Goal: Information Seeking & Learning: Learn about a topic

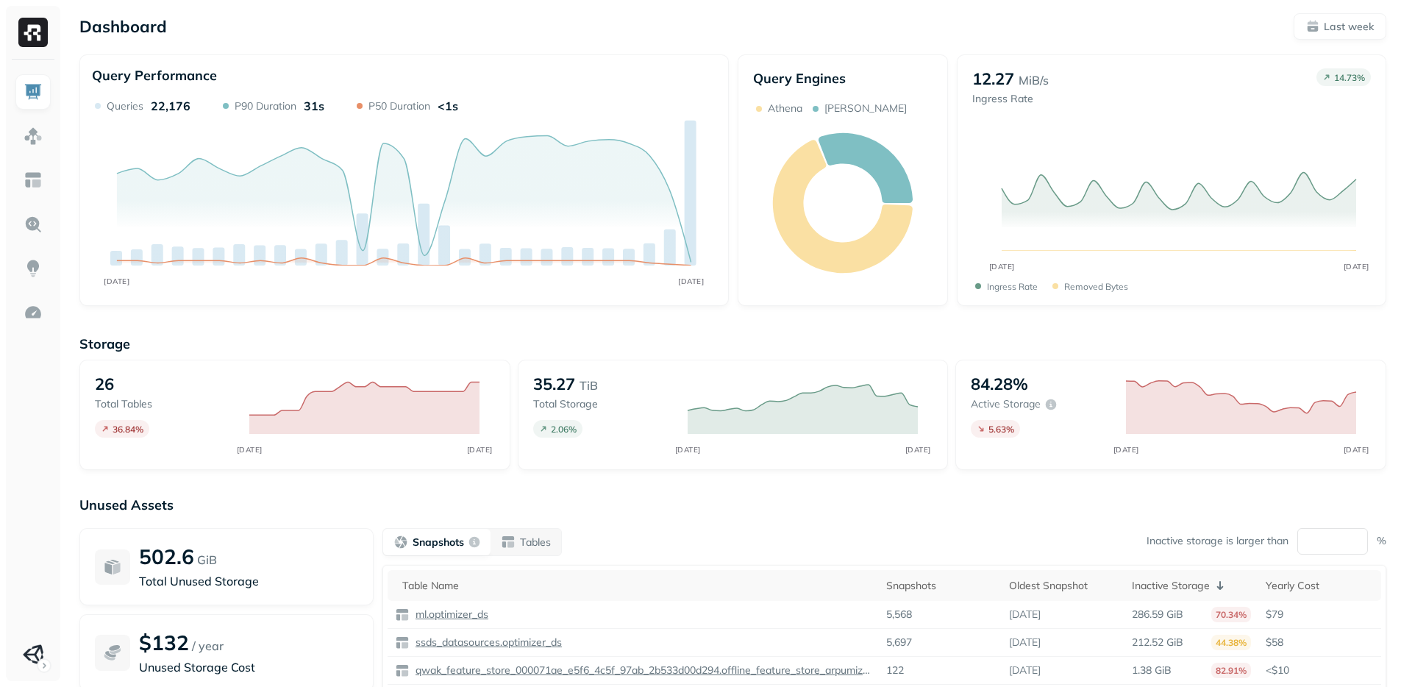
scroll to position [132, 0]
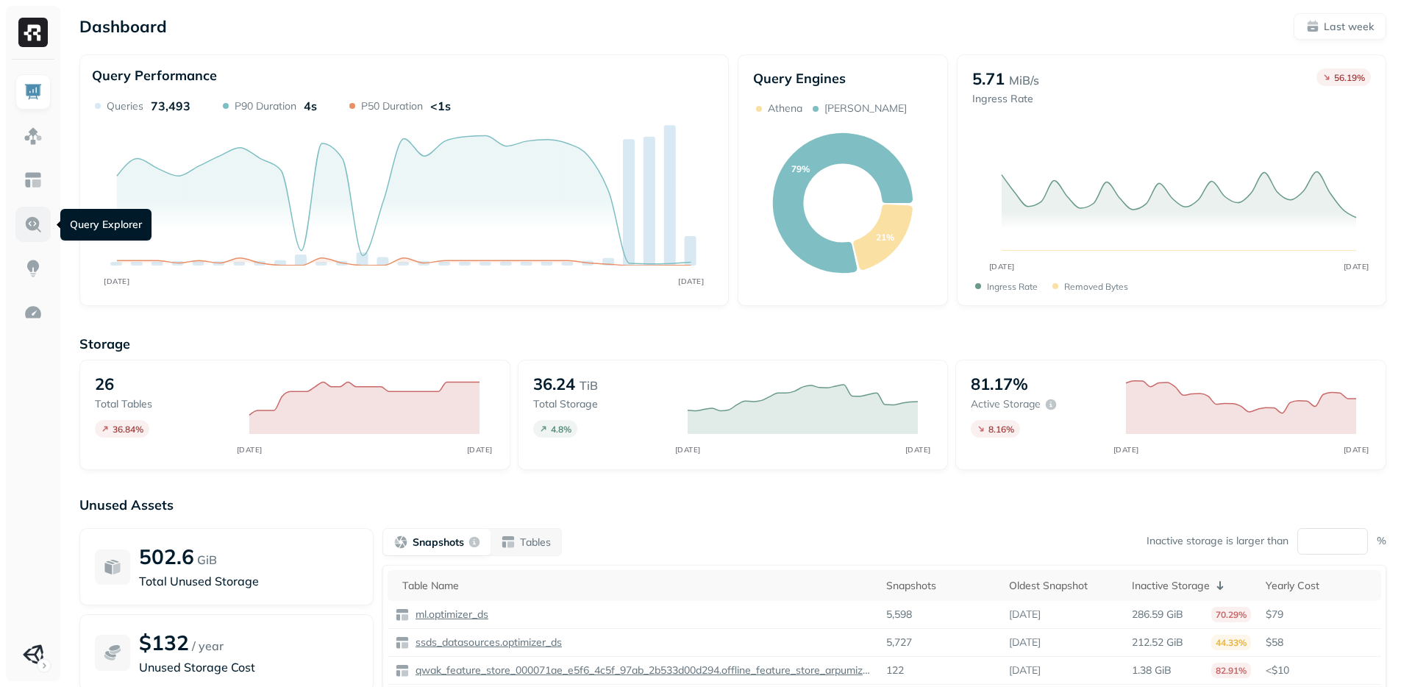
click at [32, 213] on link at bounding box center [32, 224] width 35 height 35
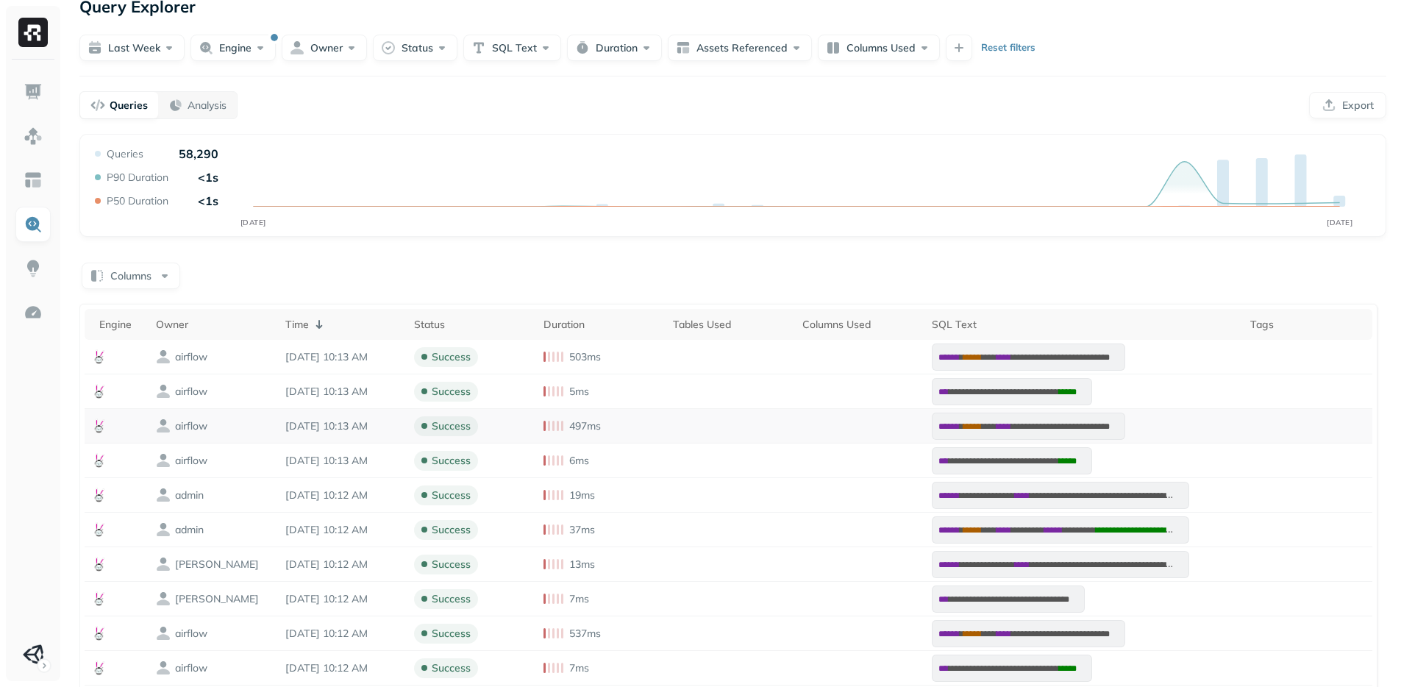
scroll to position [29, 0]
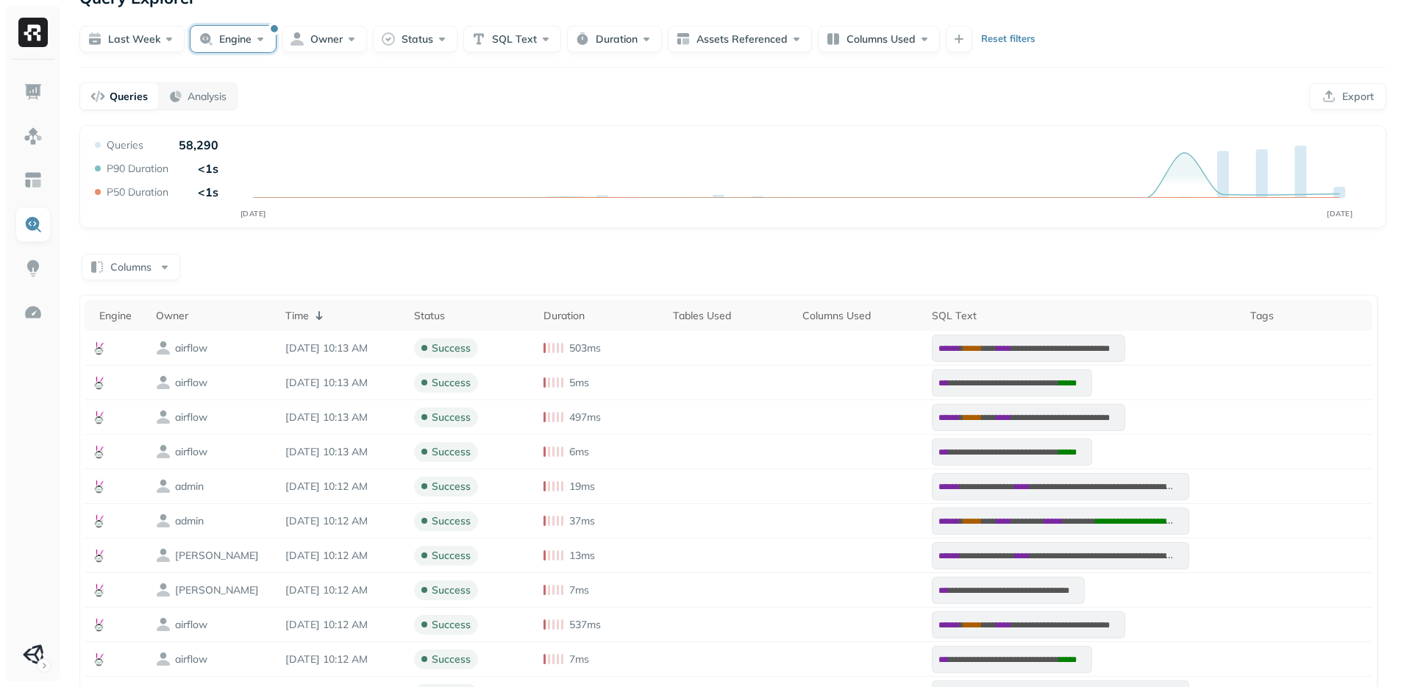
click at [240, 33] on button "Engine" at bounding box center [232, 39] width 85 height 26
click at [182, 160] on div "athena" at bounding box center [245, 154] width 160 height 18
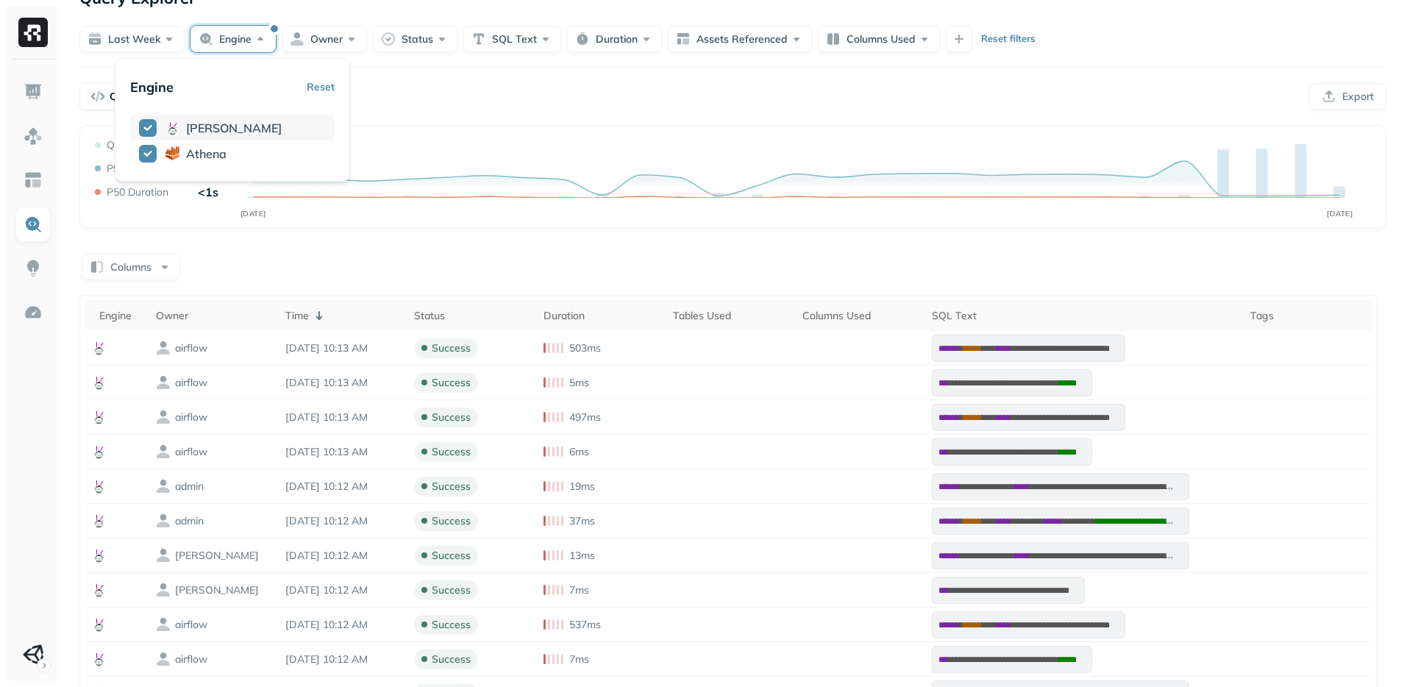
click at [150, 135] on button "button" at bounding box center [148, 128] width 18 height 18
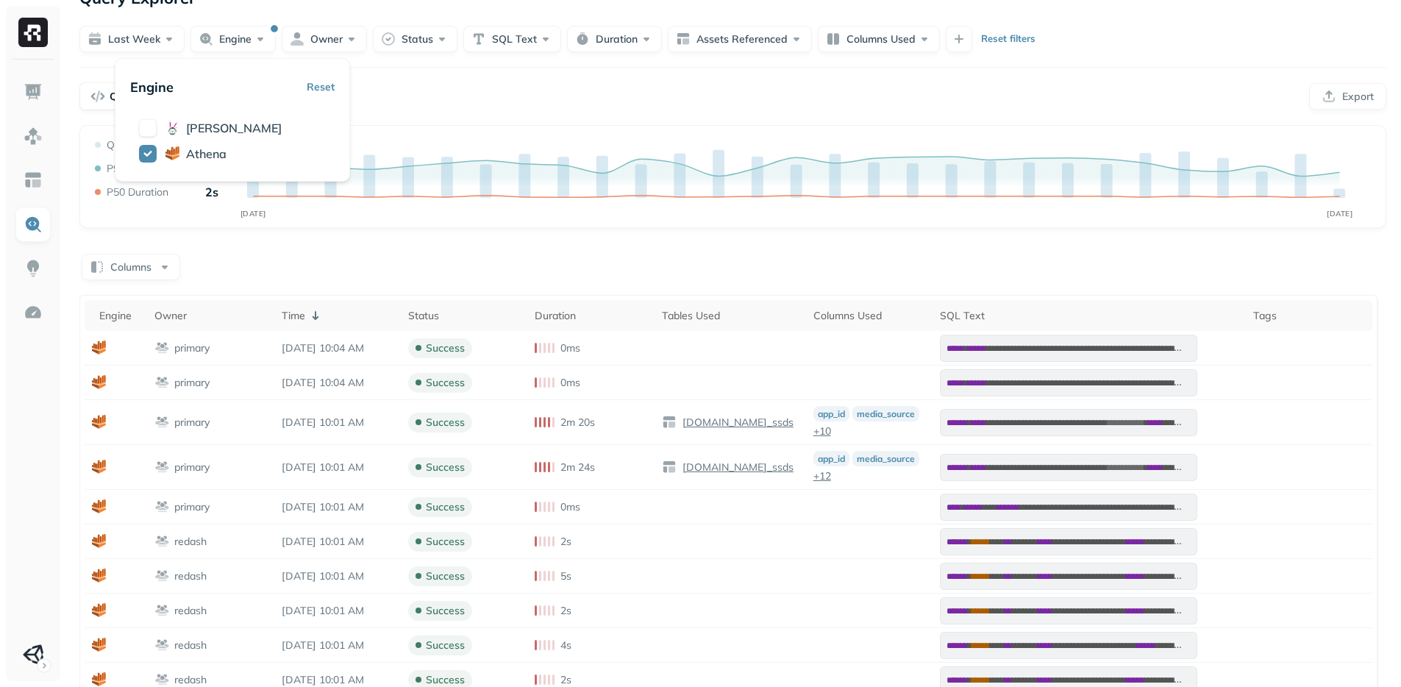
click at [421, 94] on div "Queries Analysis Export" at bounding box center [732, 96] width 1307 height 28
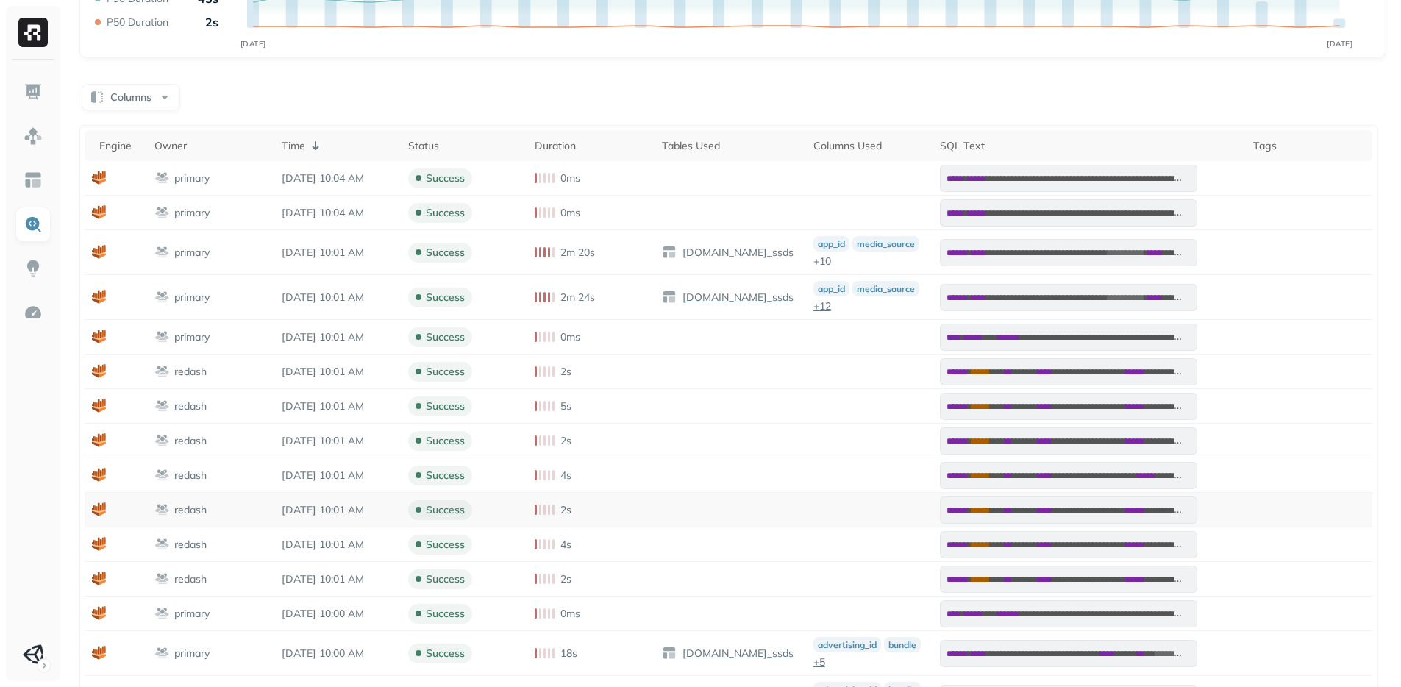
scroll to position [330, 0]
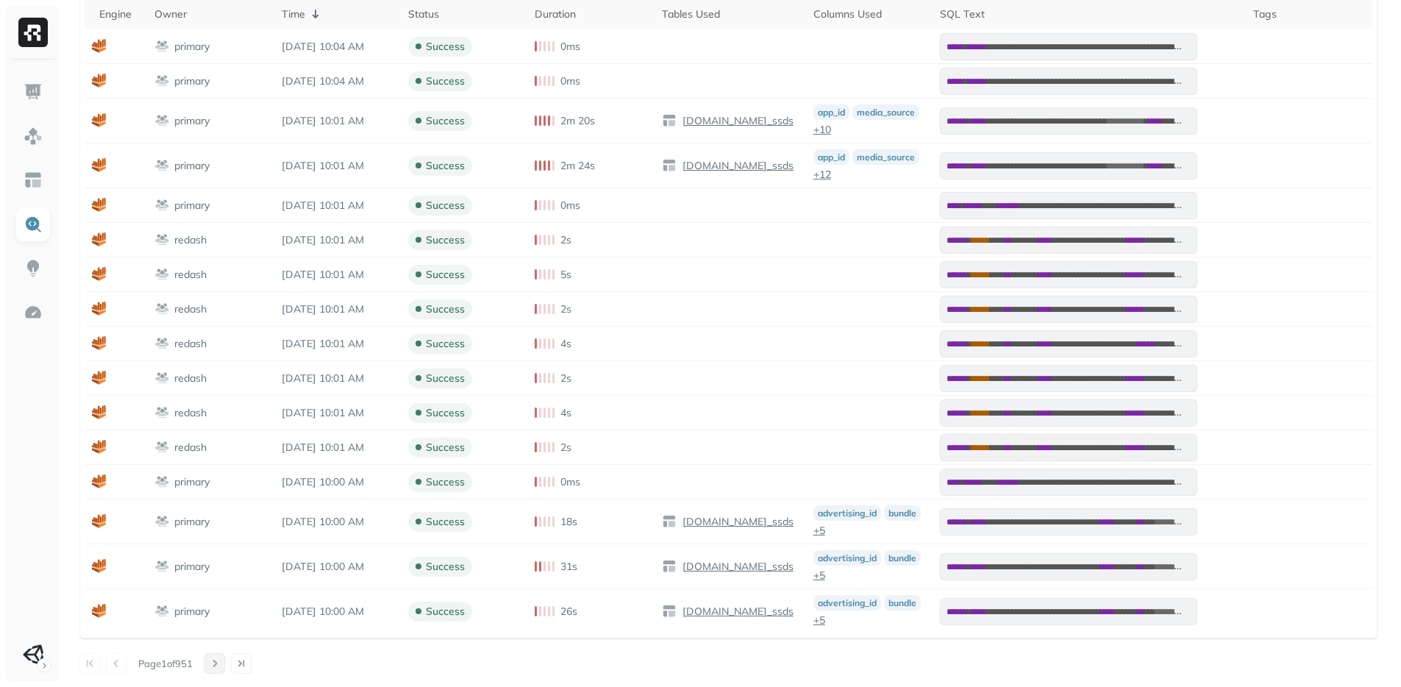
click at [224, 662] on button at bounding box center [214, 663] width 21 height 21
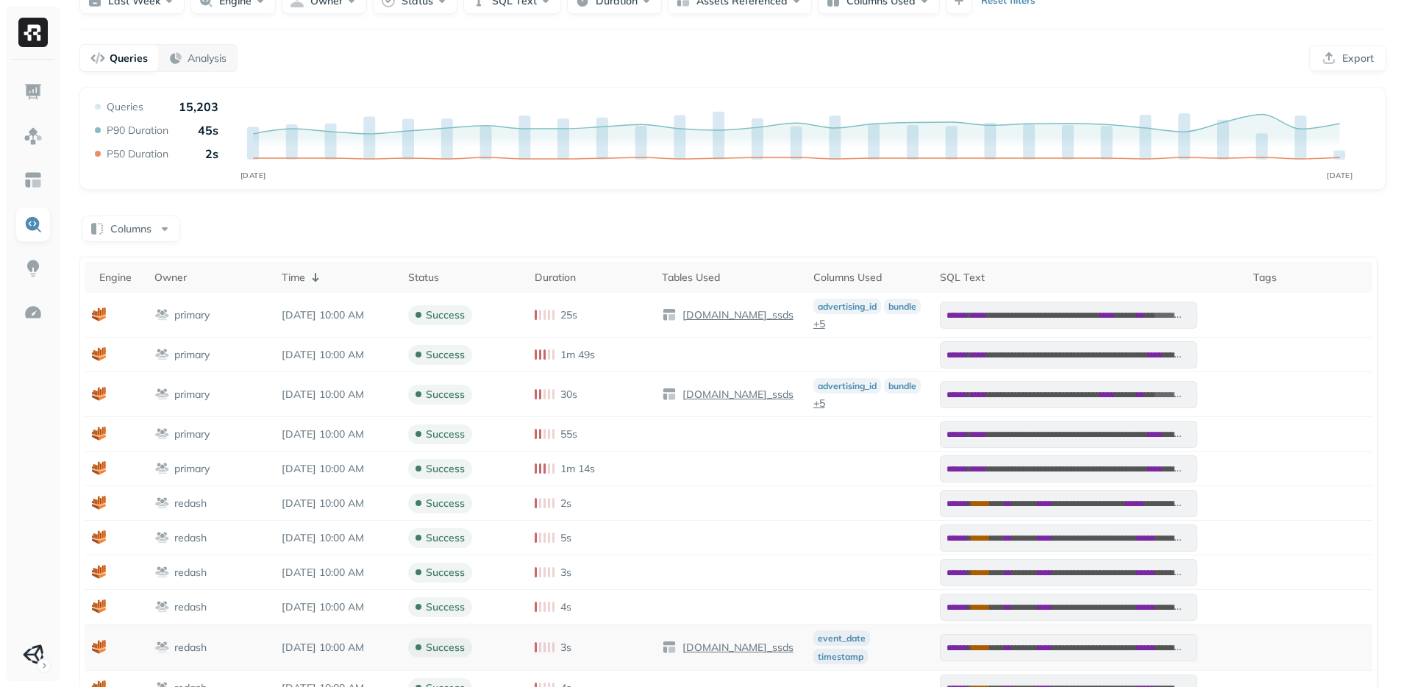
scroll to position [0, 0]
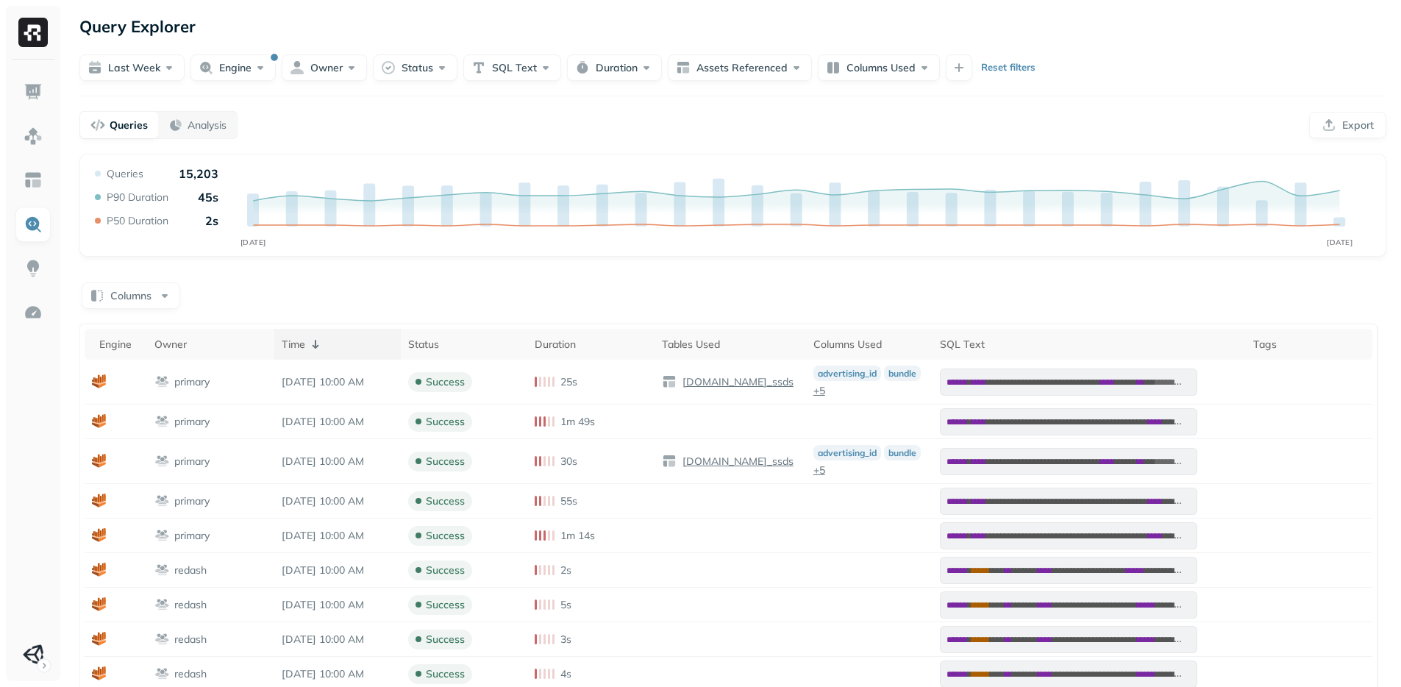
click at [313, 344] on icon at bounding box center [316, 344] width 18 height 18
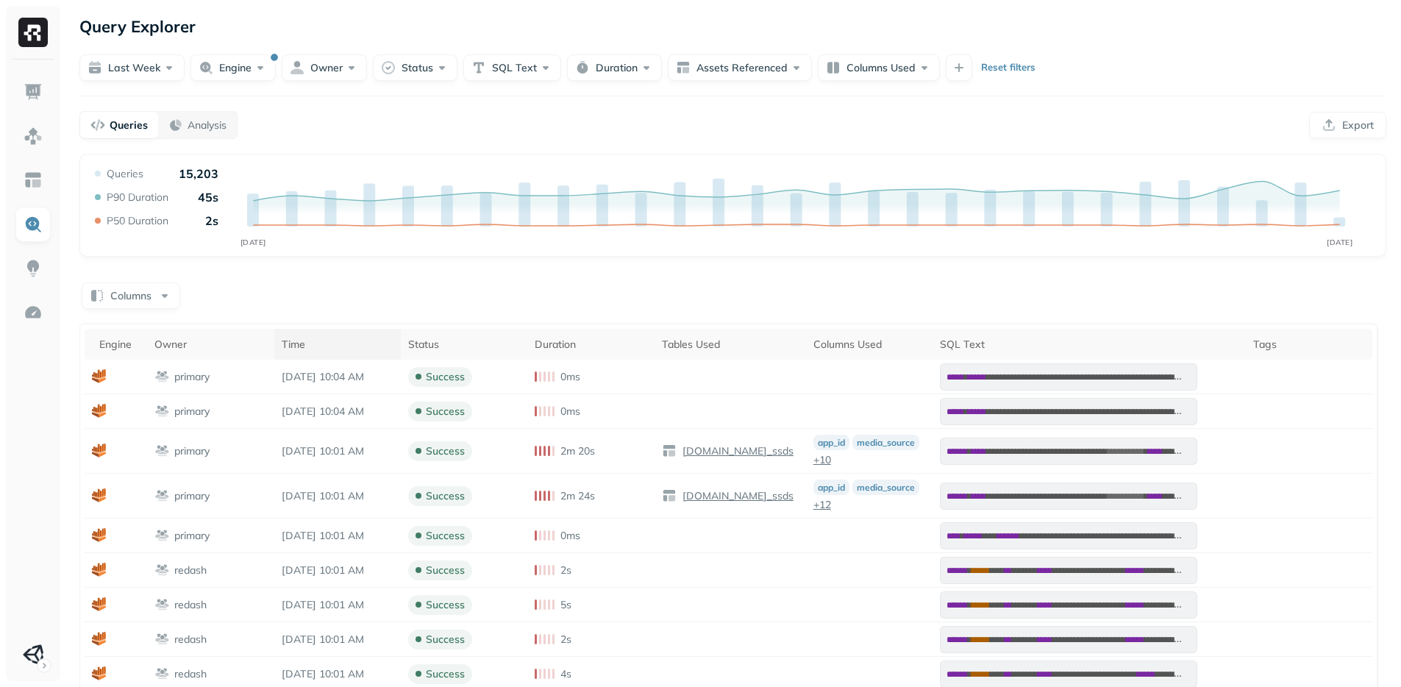
click at [313, 344] on div "Time" at bounding box center [338, 345] width 112 height 14
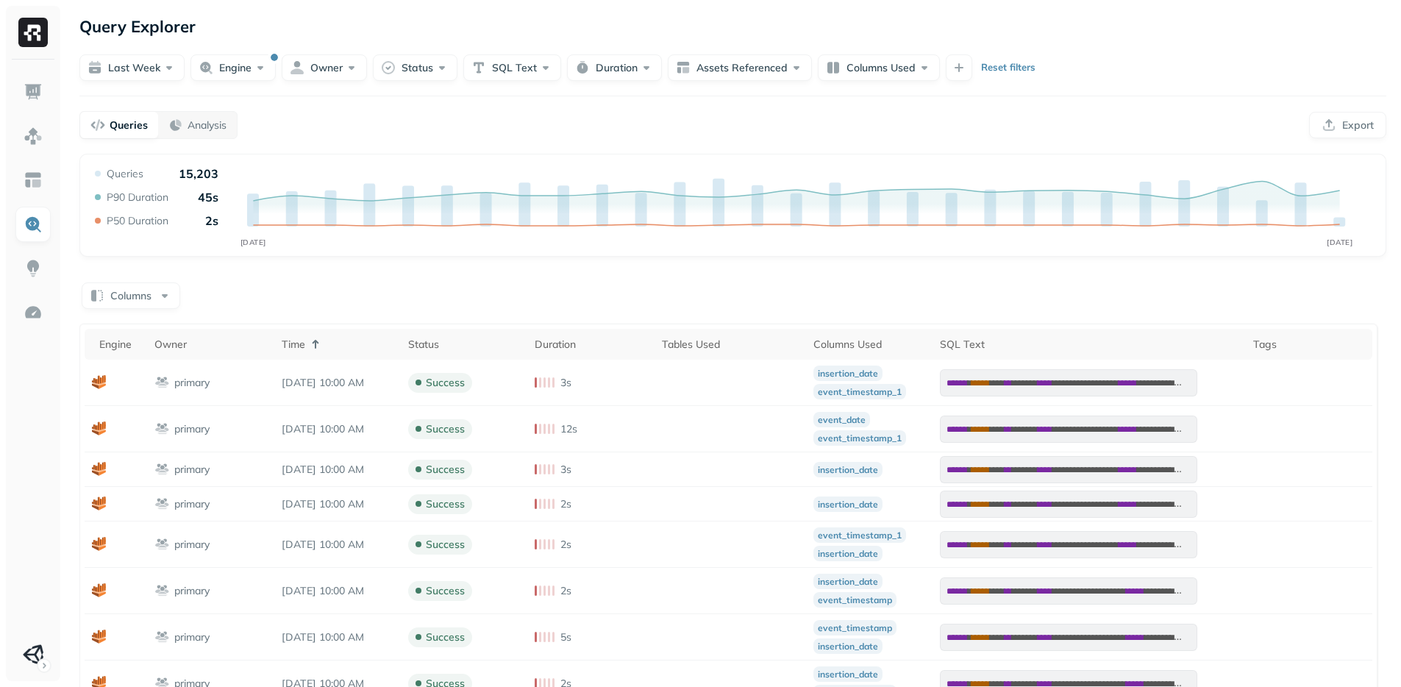
click at [775, 40] on form "Last week Engine Owner Status SQL Text Duration Assets Referenced Columns Used …" at bounding box center [732, 60] width 1307 height 41
click at [318, 351] on icon at bounding box center [316, 344] width 18 height 18
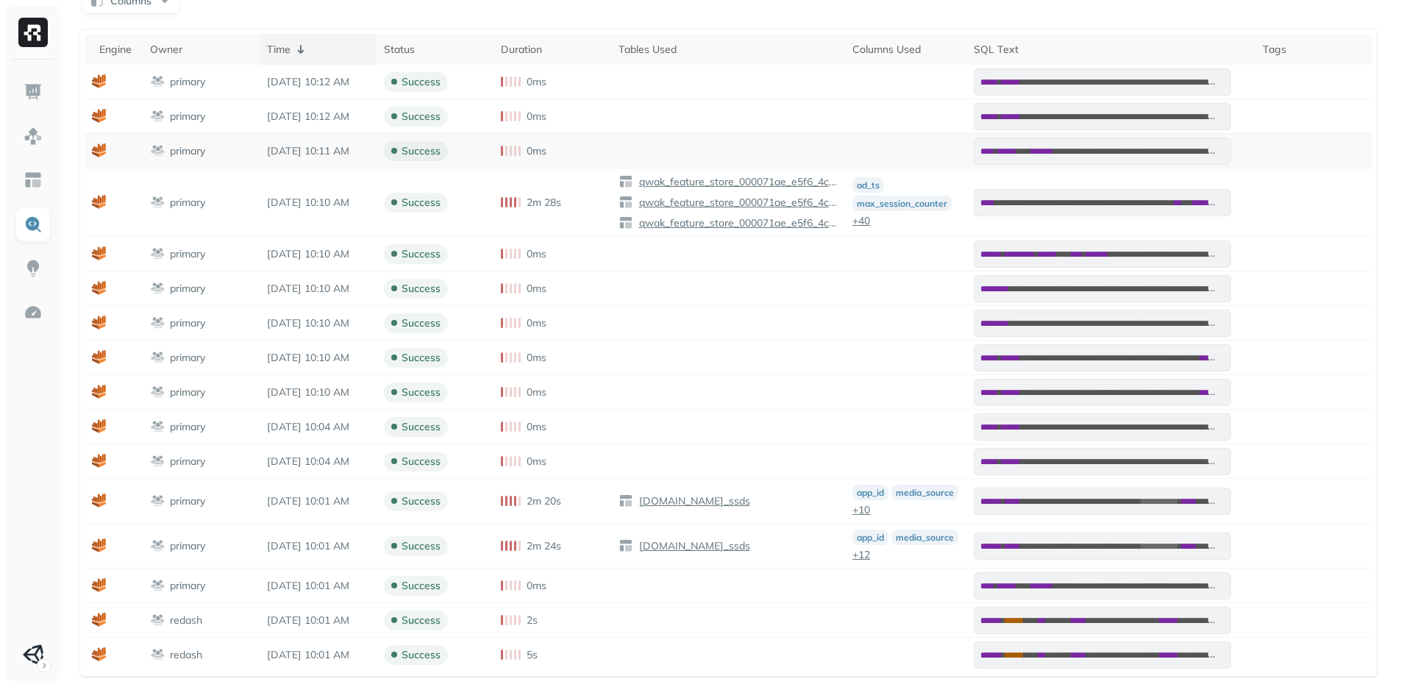
scroll to position [336, 0]
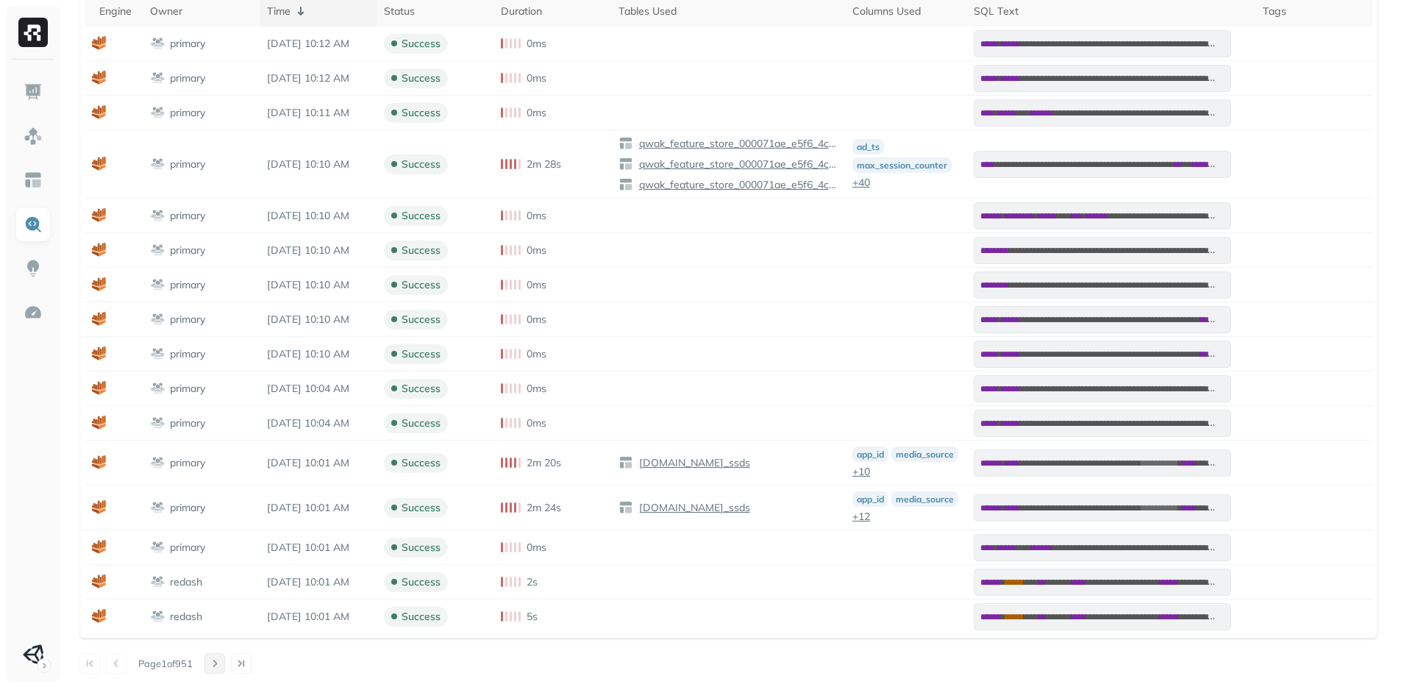
click at [222, 667] on button at bounding box center [214, 663] width 21 height 21
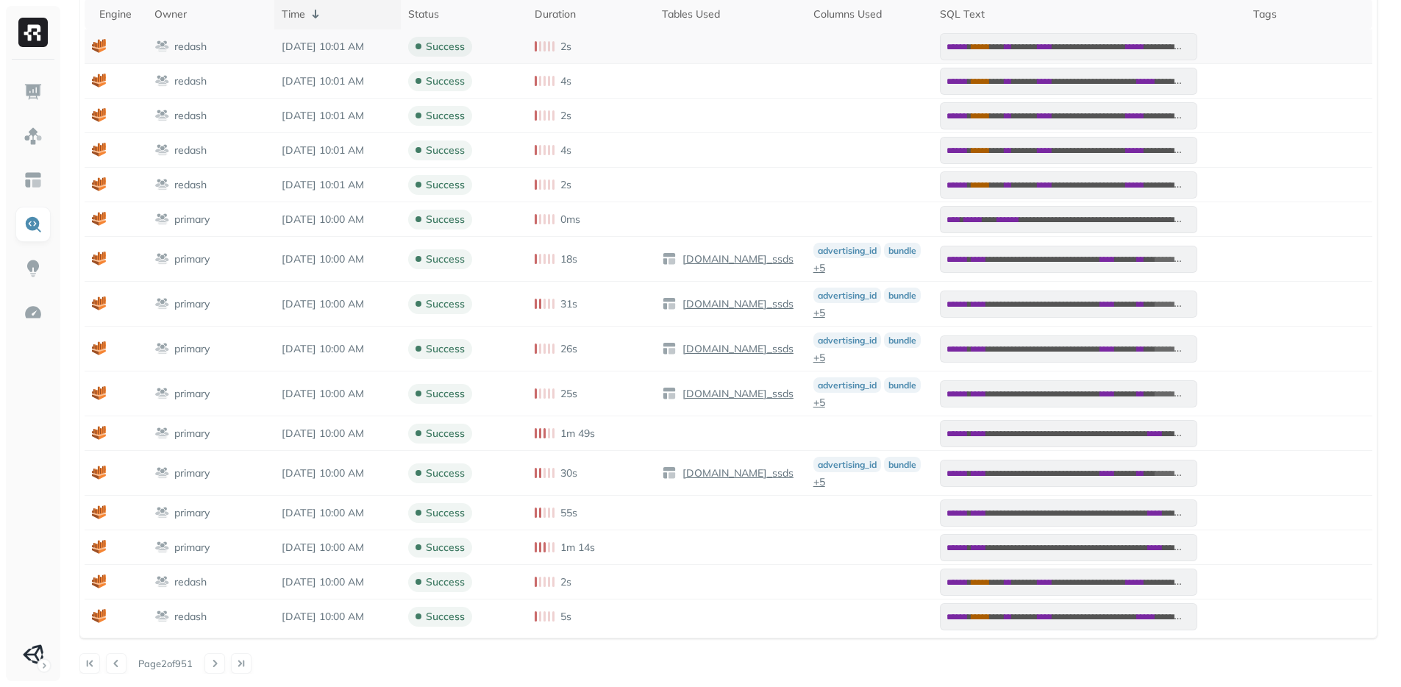
scroll to position [0, 0]
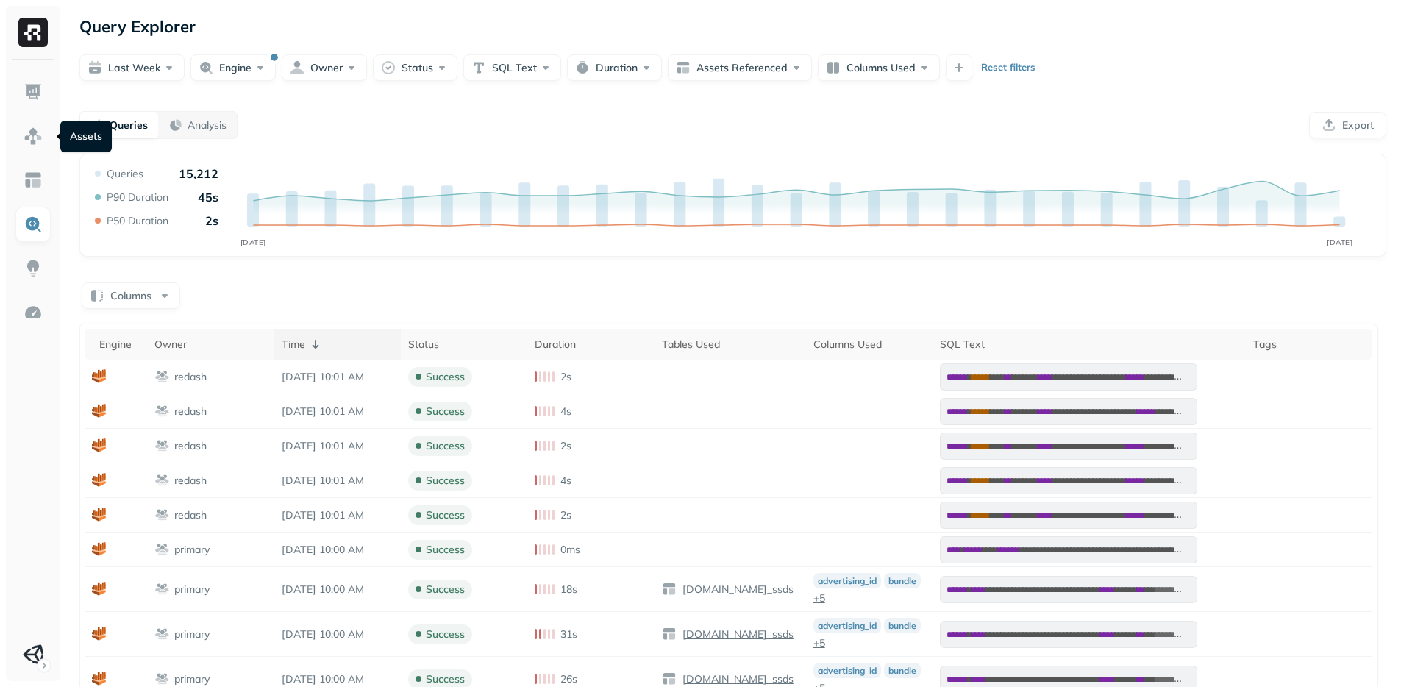
click at [57, 133] on icon at bounding box center [59, 136] width 4 height 7
click at [33, 132] on img at bounding box center [33, 135] width 19 height 19
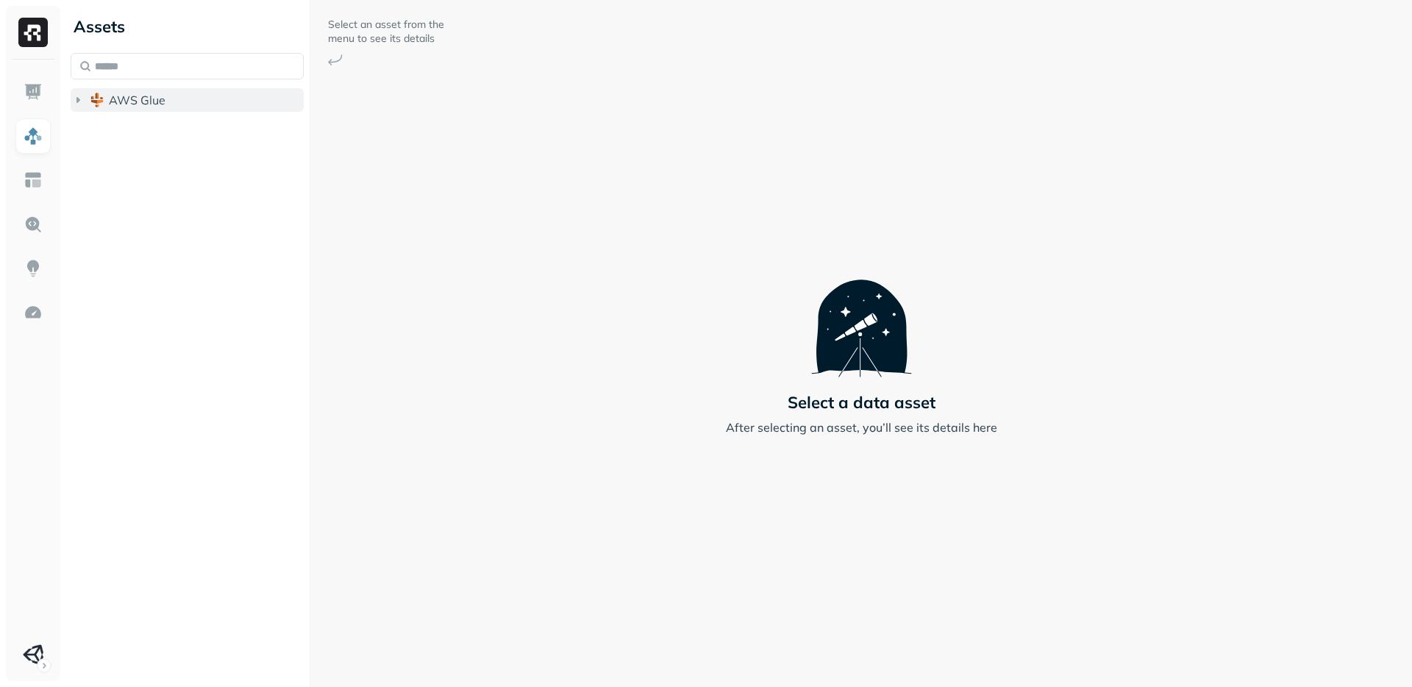
click at [76, 99] on icon "button" at bounding box center [78, 100] width 15 height 15
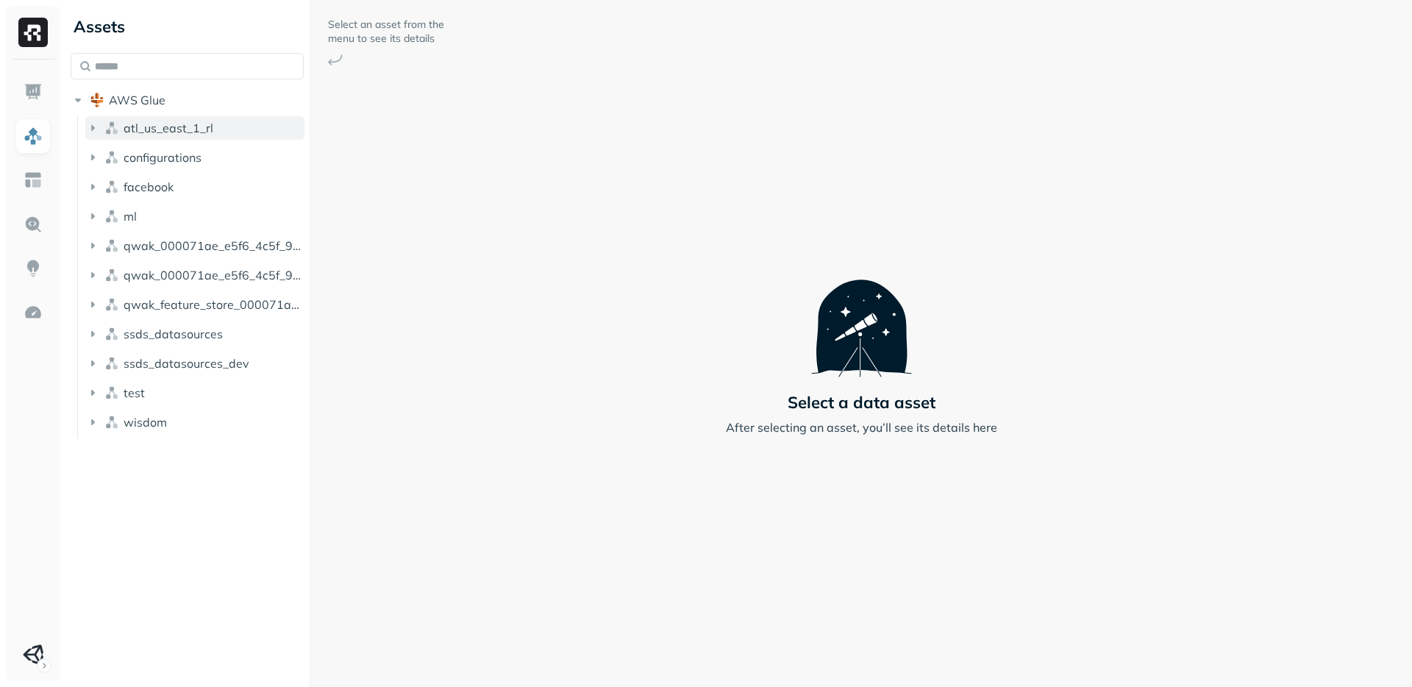
click at [103, 126] on button "atl_us_east_1_rl" at bounding box center [194, 128] width 219 height 24
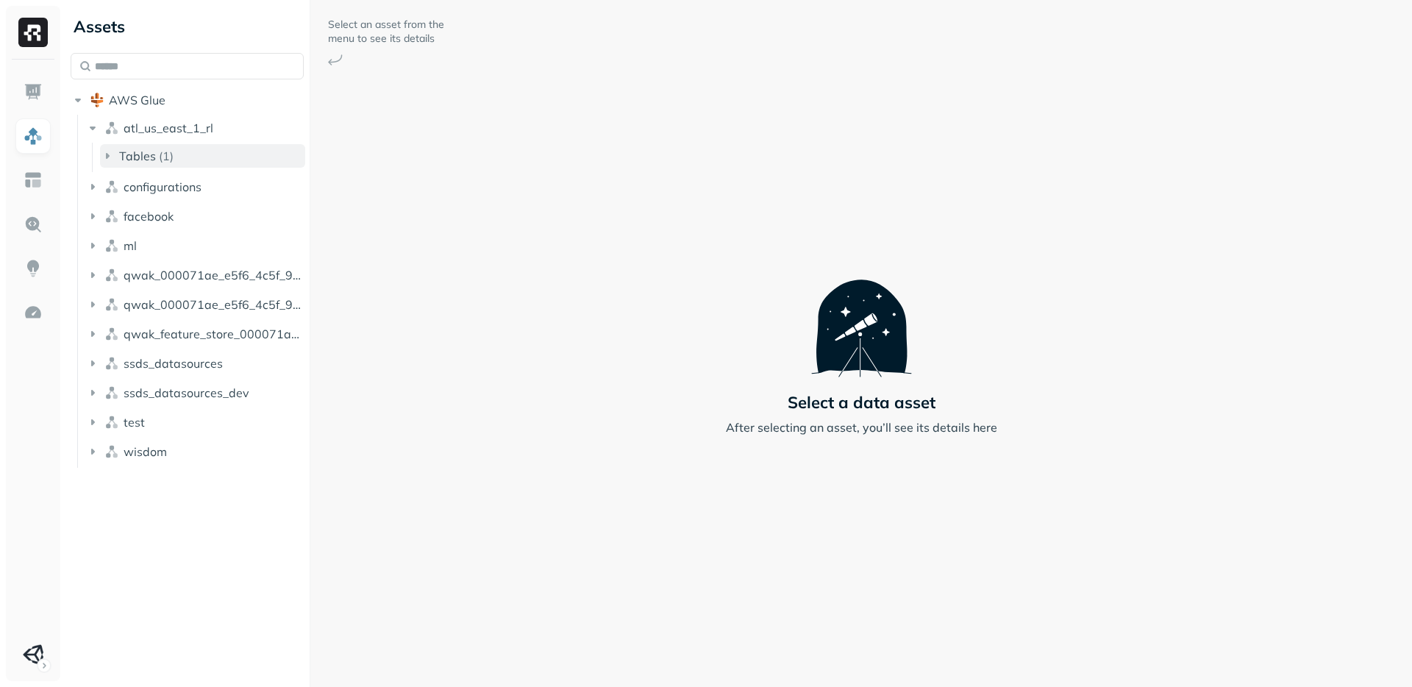
click at [113, 151] on icon "button" at bounding box center [107, 156] width 15 height 15
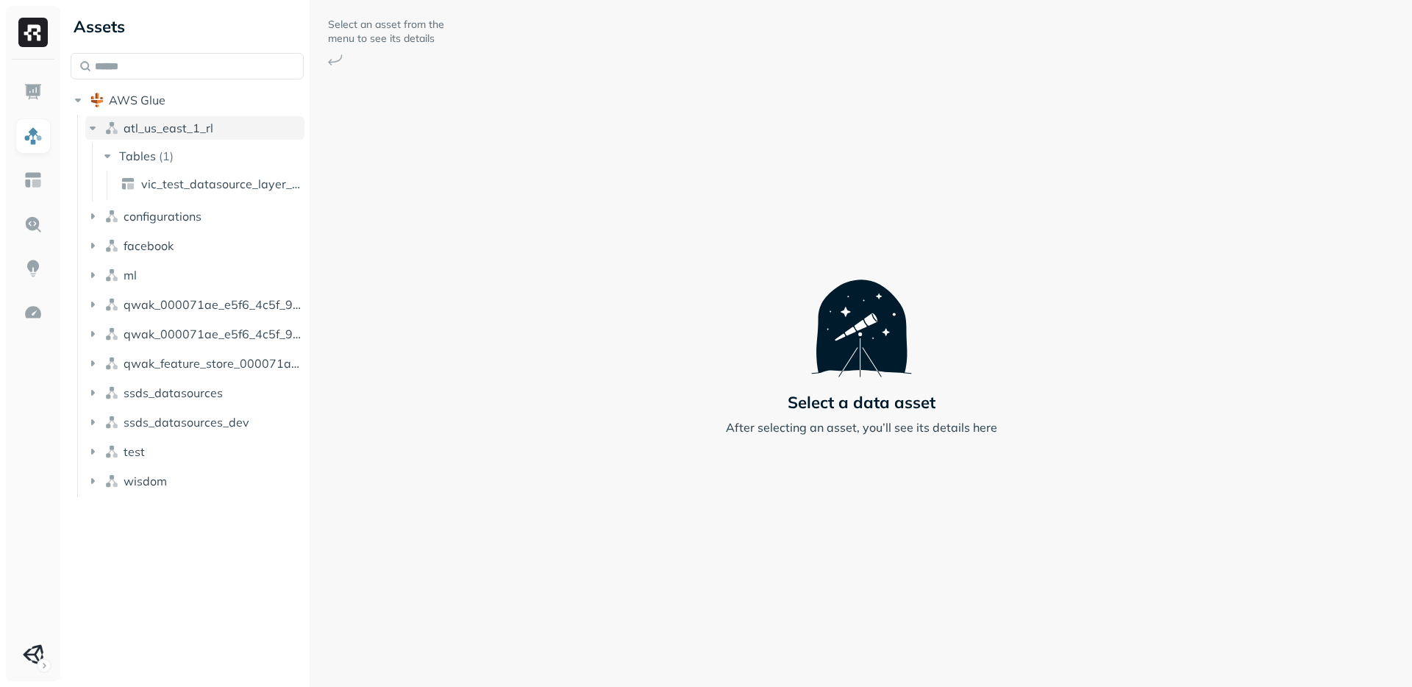
click at [98, 129] on icon "button" at bounding box center [92, 128] width 15 height 15
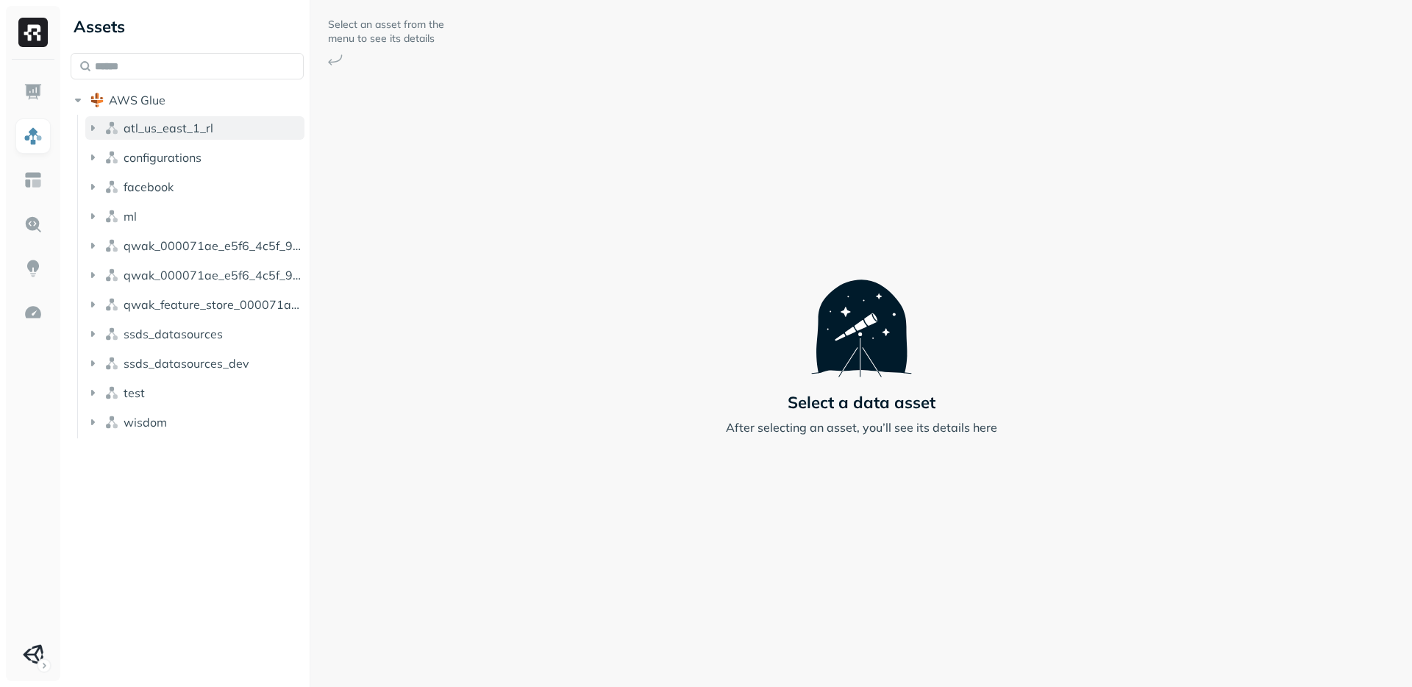
click at [101, 132] on button "atl_us_east_1_rl" at bounding box center [194, 128] width 219 height 24
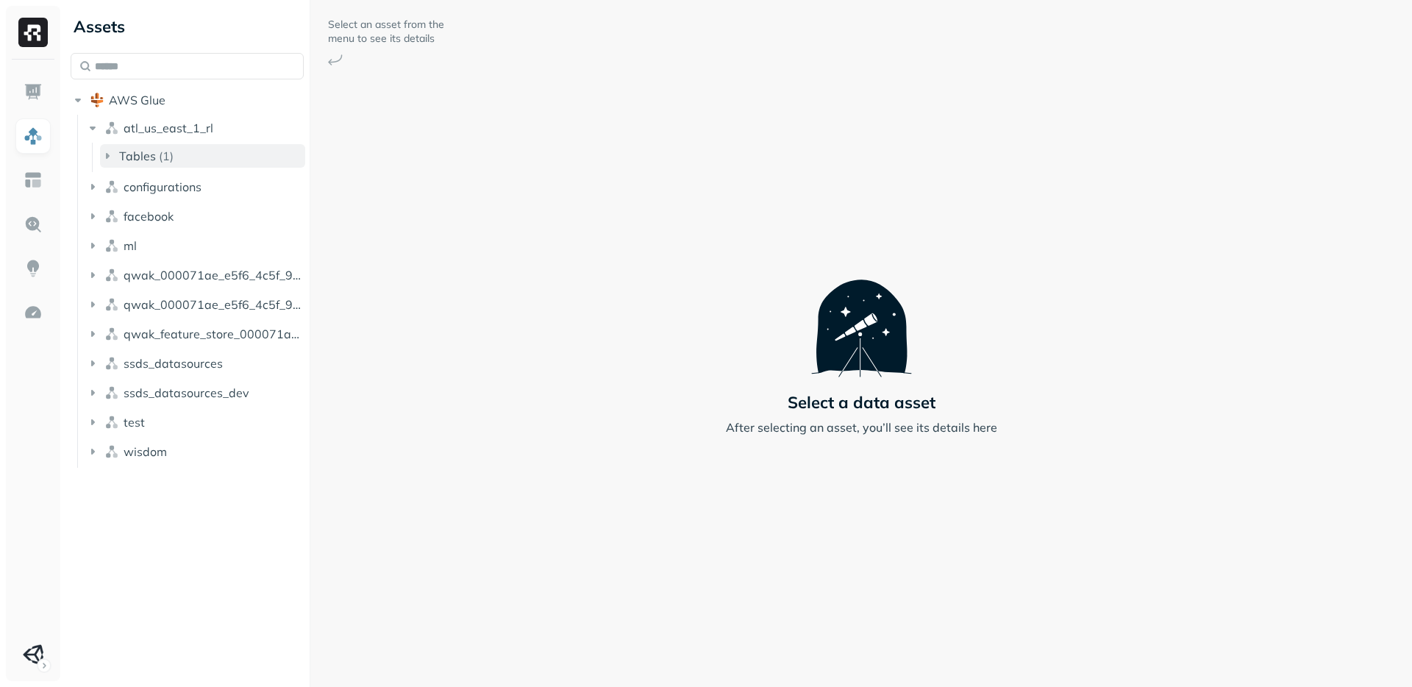
click at [113, 151] on icon "button" at bounding box center [107, 156] width 15 height 15
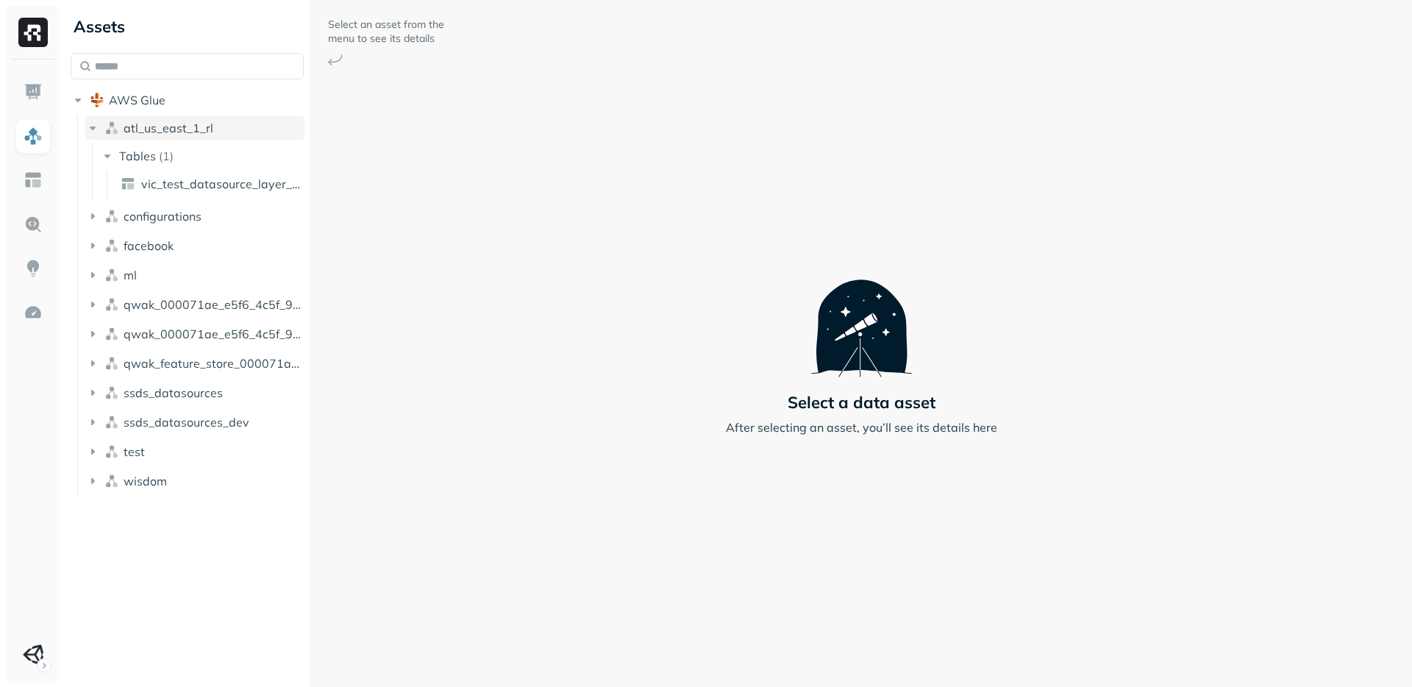
click at [93, 123] on icon "button" at bounding box center [92, 128] width 15 height 15
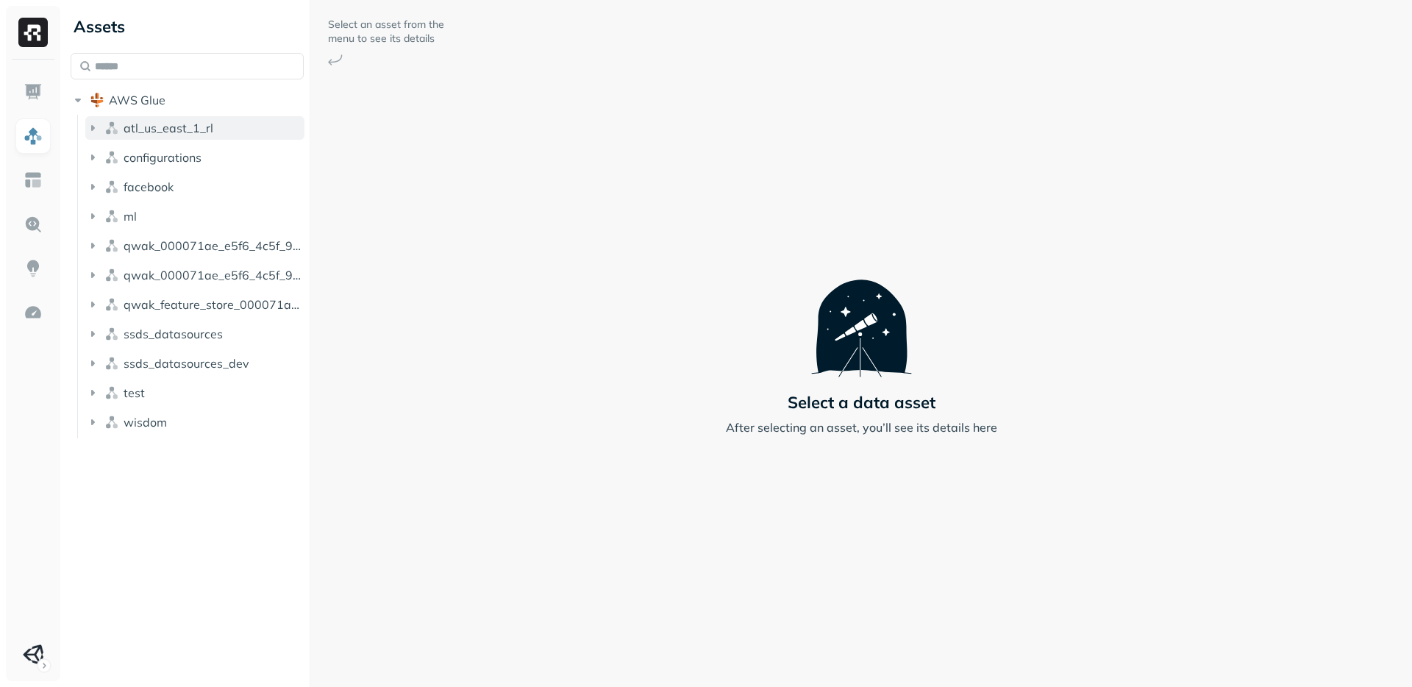
click at [98, 129] on icon "button" at bounding box center [92, 128] width 15 height 15
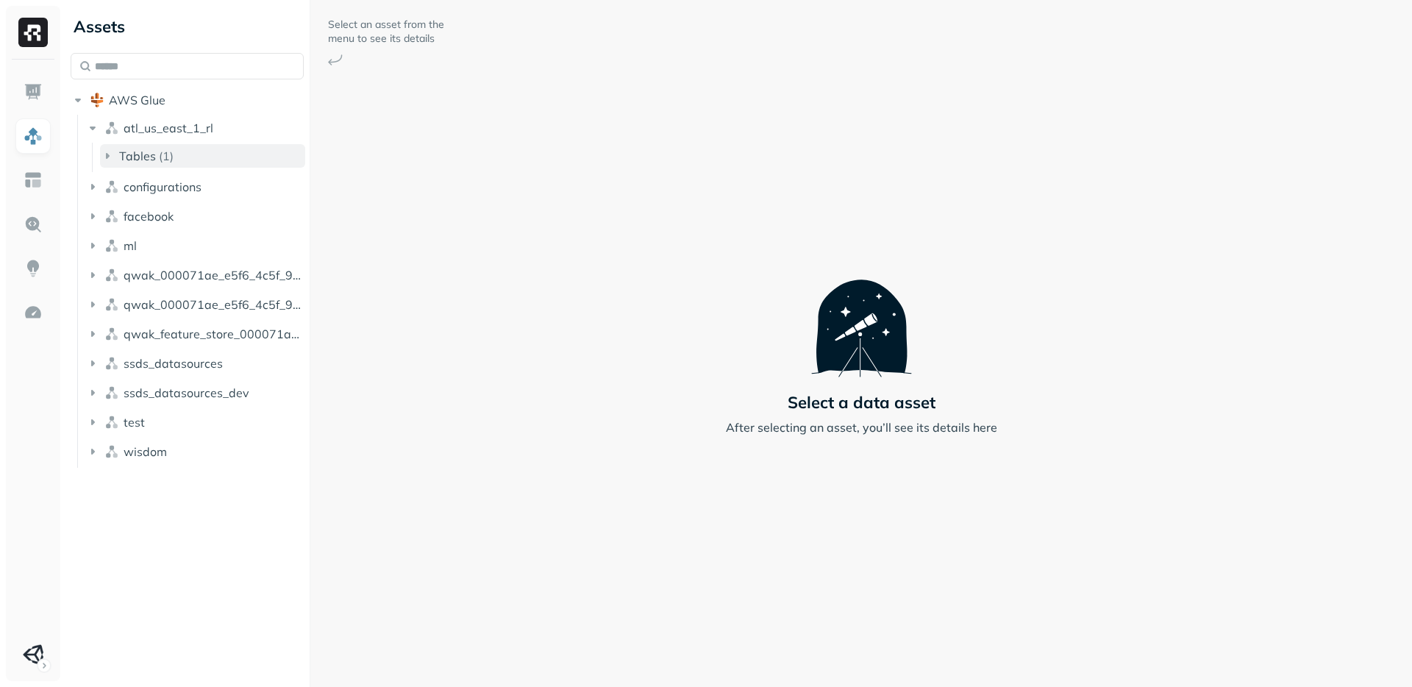
click at [141, 167] on button "Tables ( 1 )" at bounding box center [202, 156] width 205 height 24
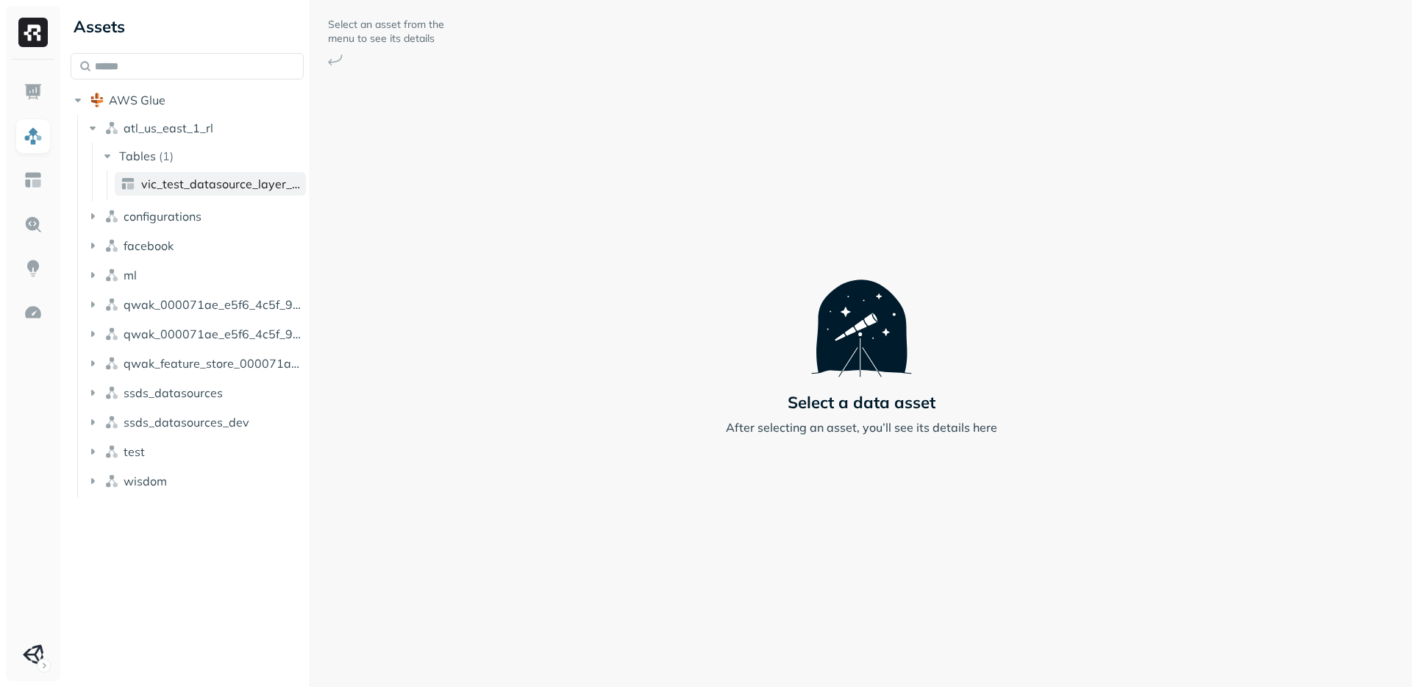
click at [164, 189] on span "vic_test_datasource_layer_intermediate" at bounding box center [220, 183] width 159 height 15
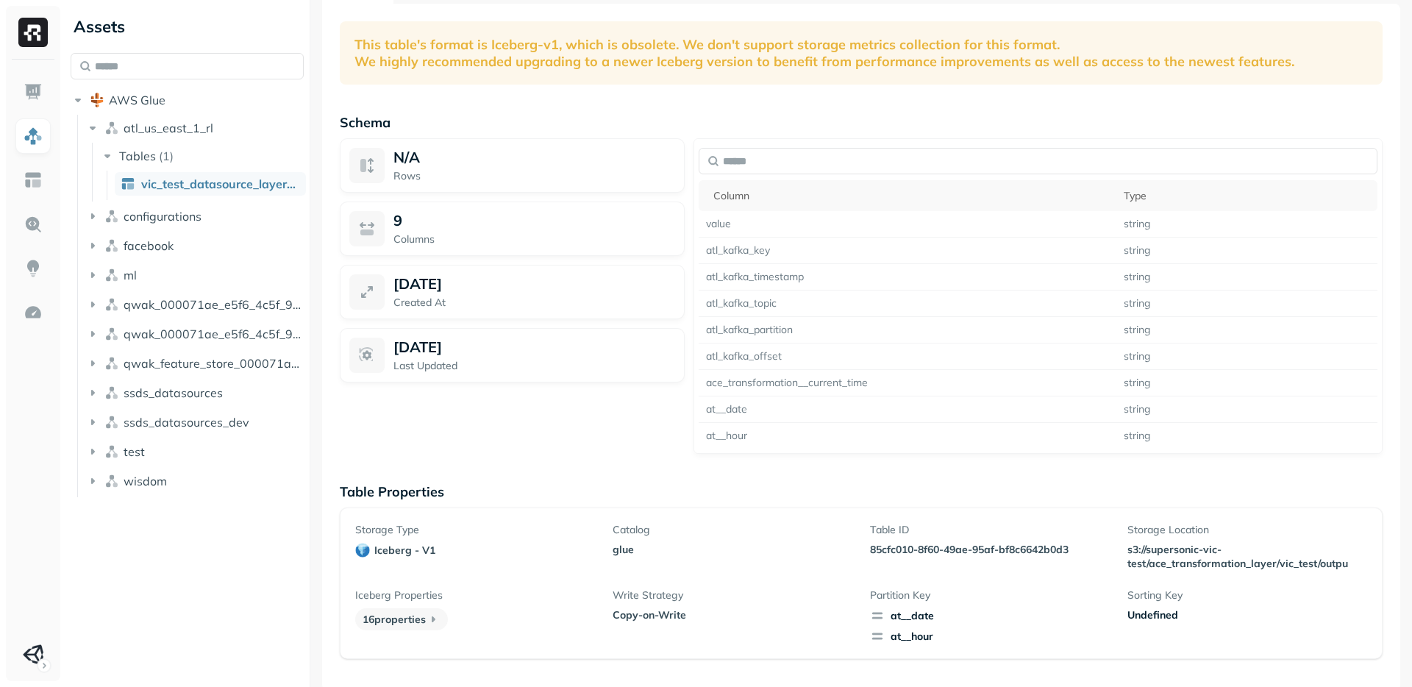
scroll to position [79, 0]
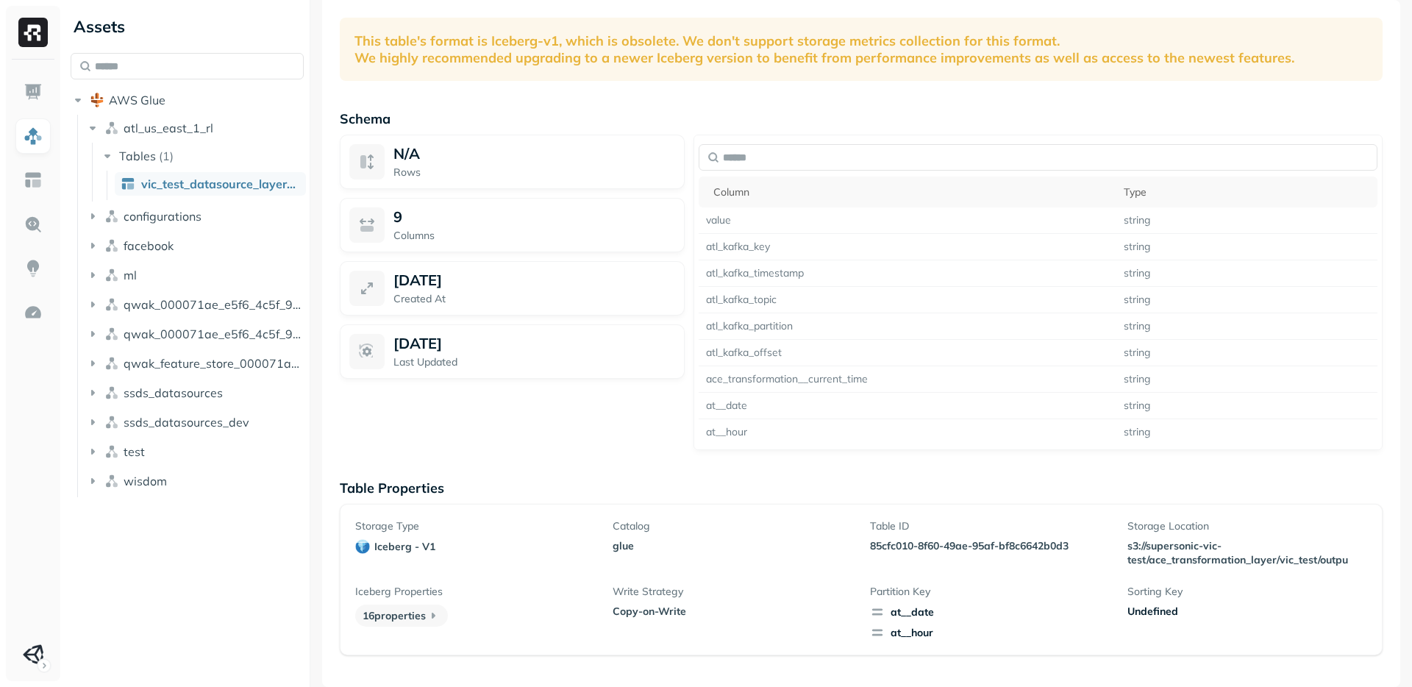
click at [442, 279] on p "[DATE]" at bounding box center [417, 280] width 49 height 18
drag, startPoint x: 515, startPoint y: 339, endPoint x: 393, endPoint y: 138, distance: 234.9
click at [393, 138] on div "N/A Rows 9 Columns [DATE] Created At [DATE] Last Updated" at bounding box center [512, 292] width 345 height 315
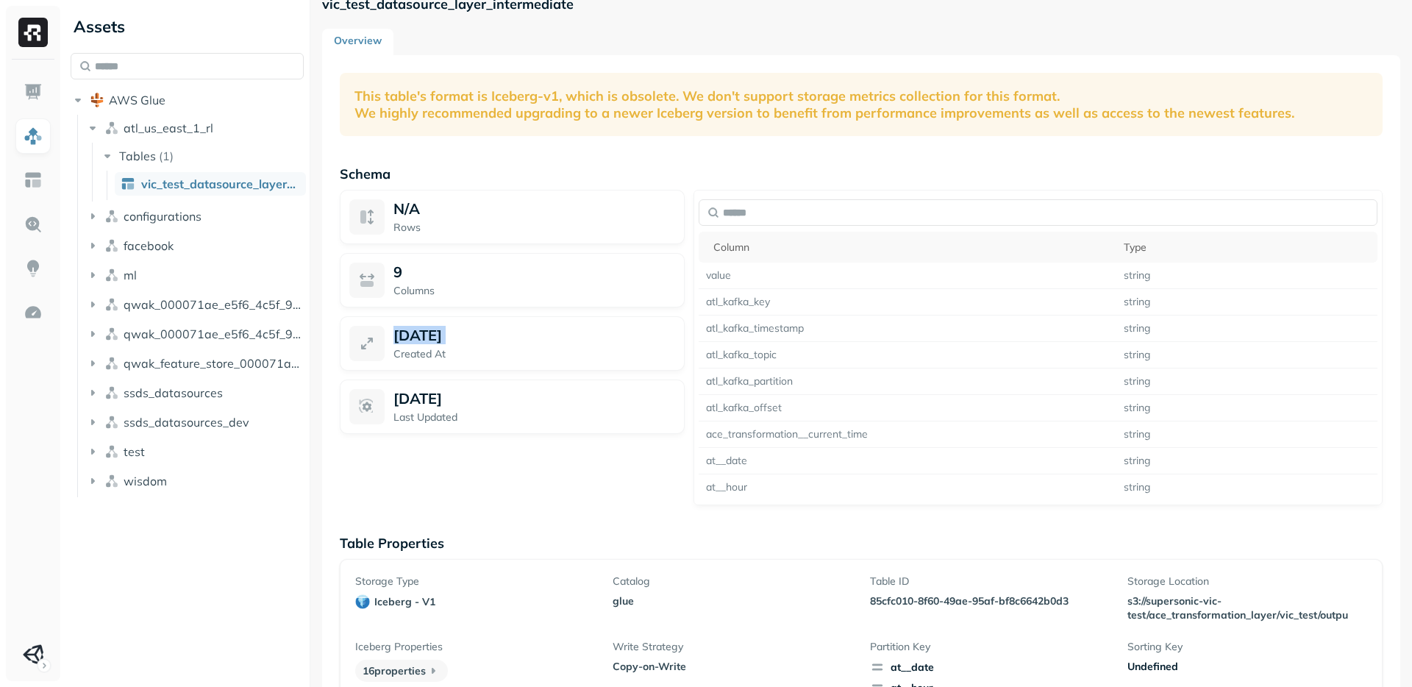
scroll to position [21, 0]
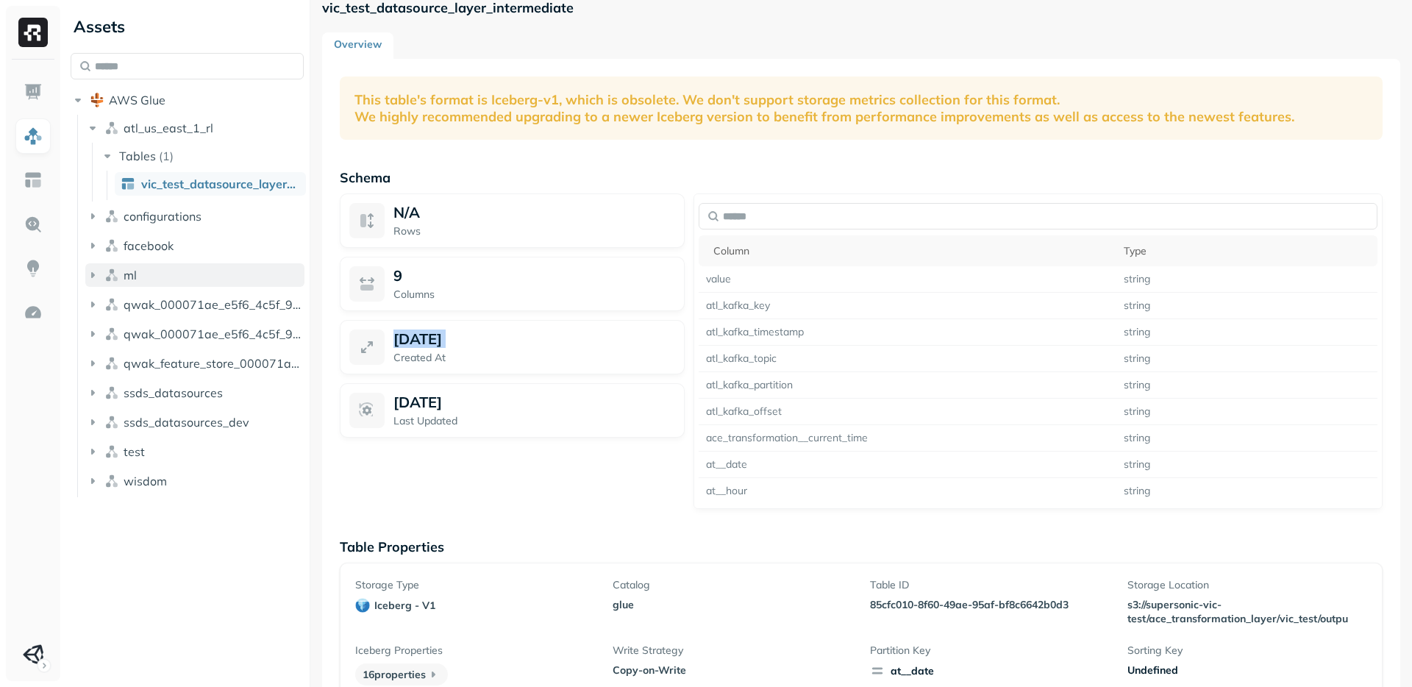
click at [101, 274] on button "ml" at bounding box center [194, 275] width 219 height 24
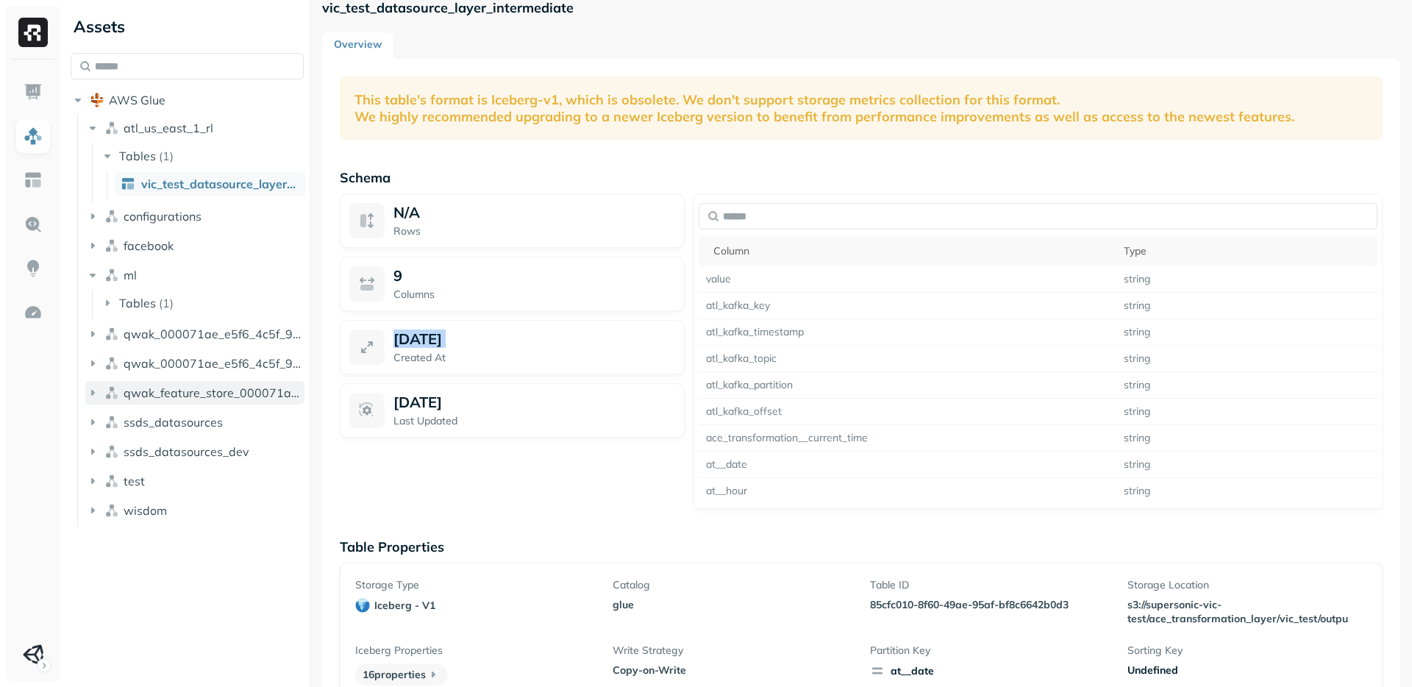
click at [93, 393] on icon "button" at bounding box center [93, 393] width 4 height 6
click at [97, 472] on button "ssds_datasources_dev" at bounding box center [194, 481] width 219 height 24
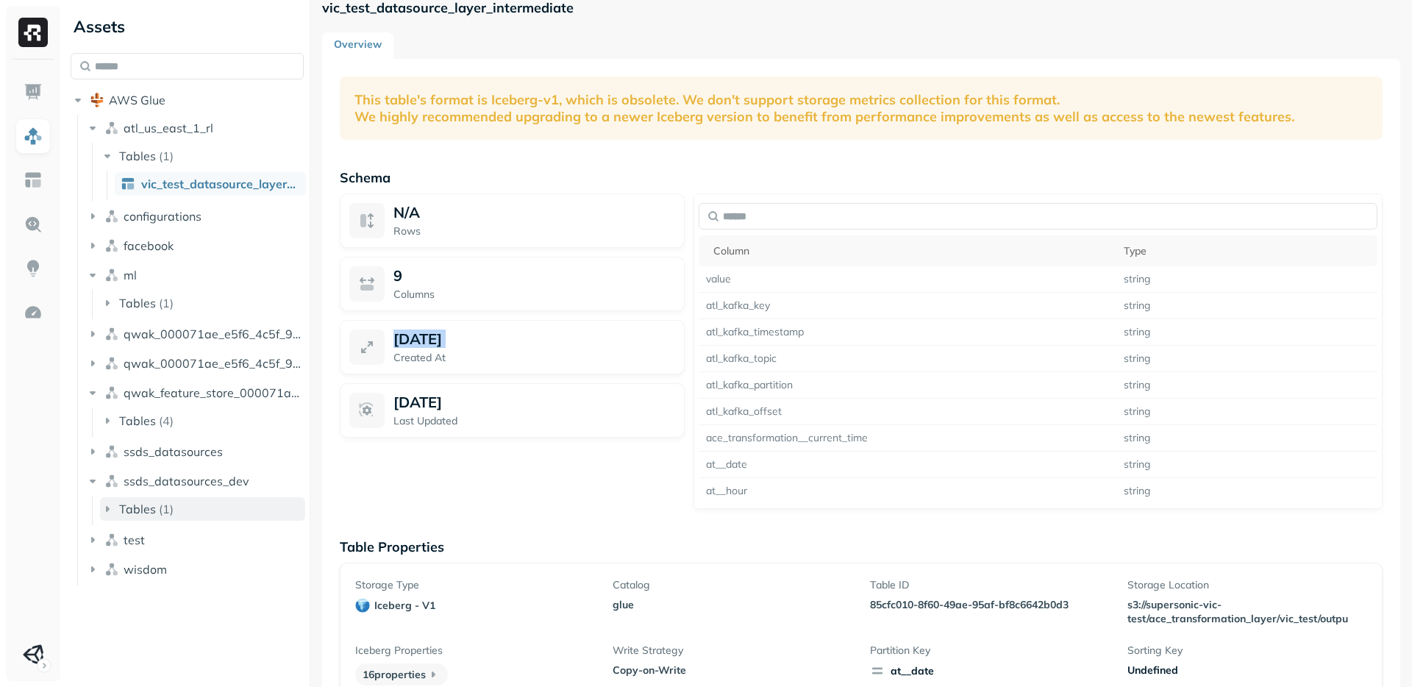
click at [110, 501] on icon "button" at bounding box center [107, 508] width 15 height 15
click at [143, 542] on span "test_spark" at bounding box center [170, 536] width 58 height 15
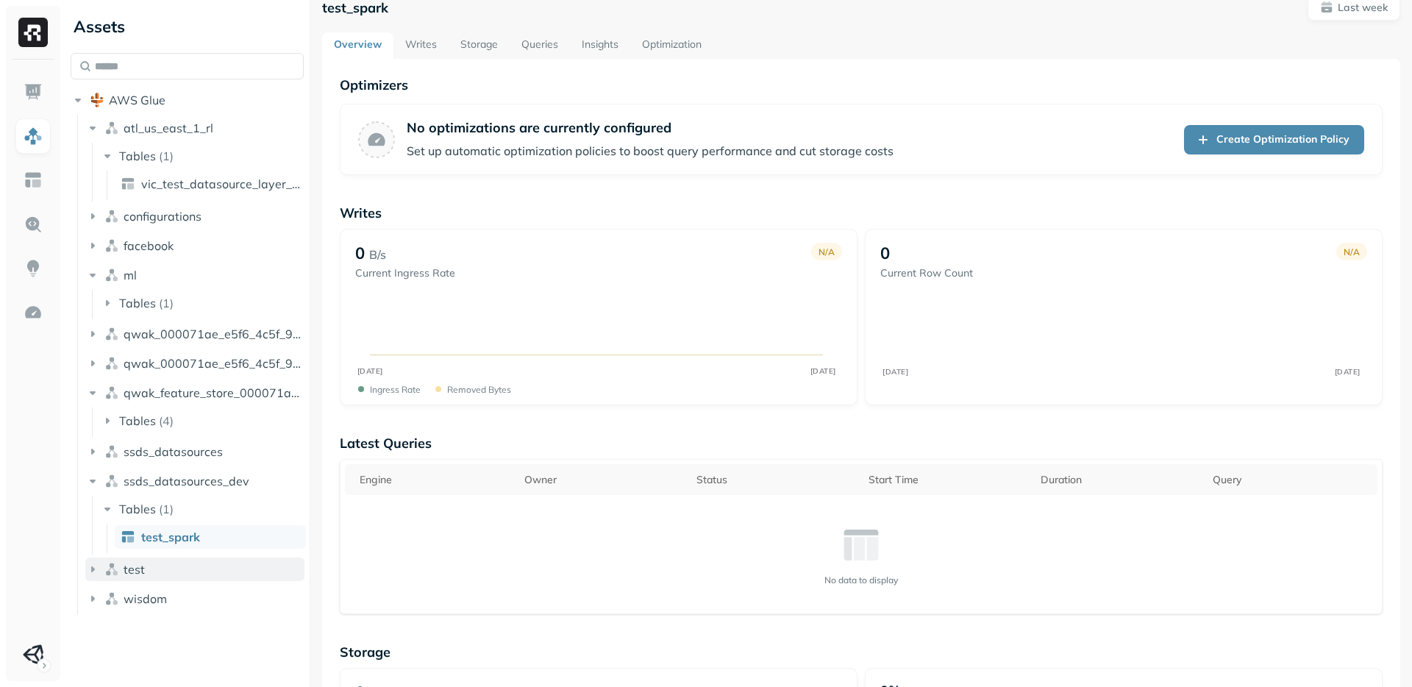
click at [98, 566] on icon "button" at bounding box center [92, 569] width 15 height 15
click at [110, 586] on button "Tables ( 3 )" at bounding box center [202, 597] width 205 height 24
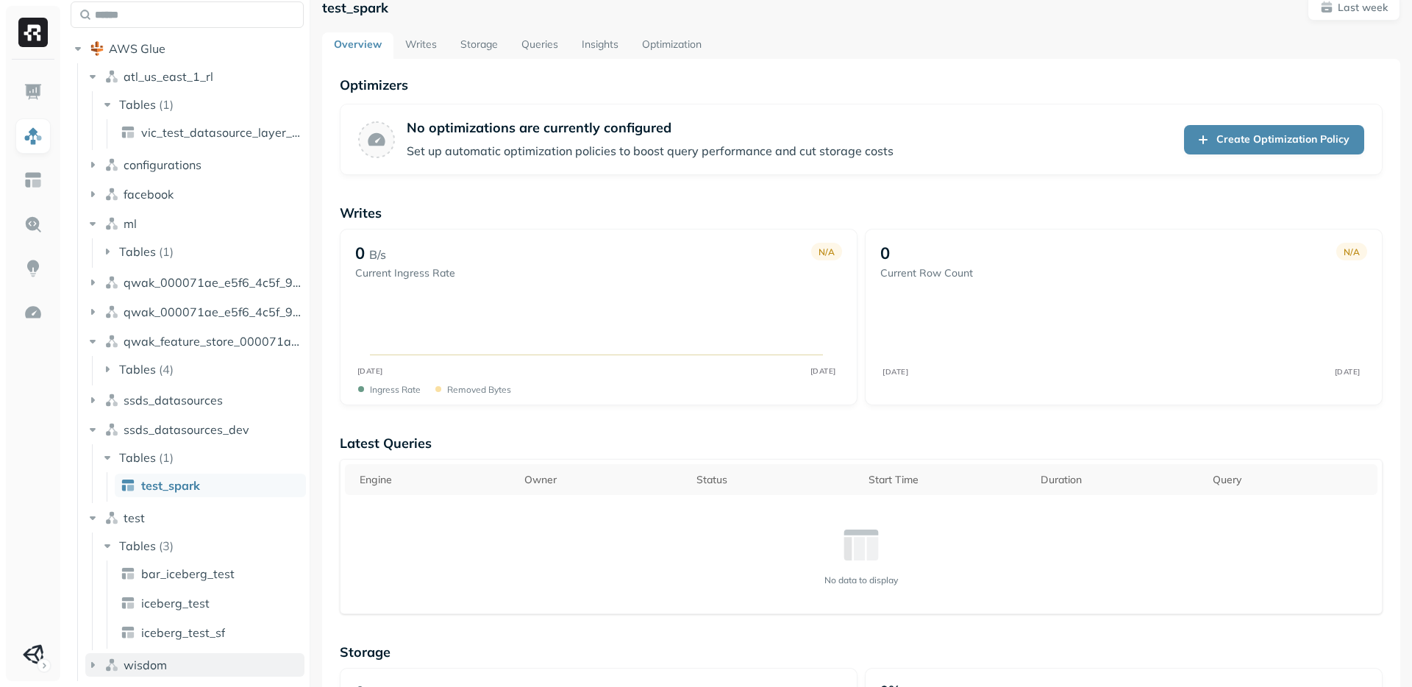
click at [99, 669] on icon "button" at bounding box center [92, 664] width 15 height 15
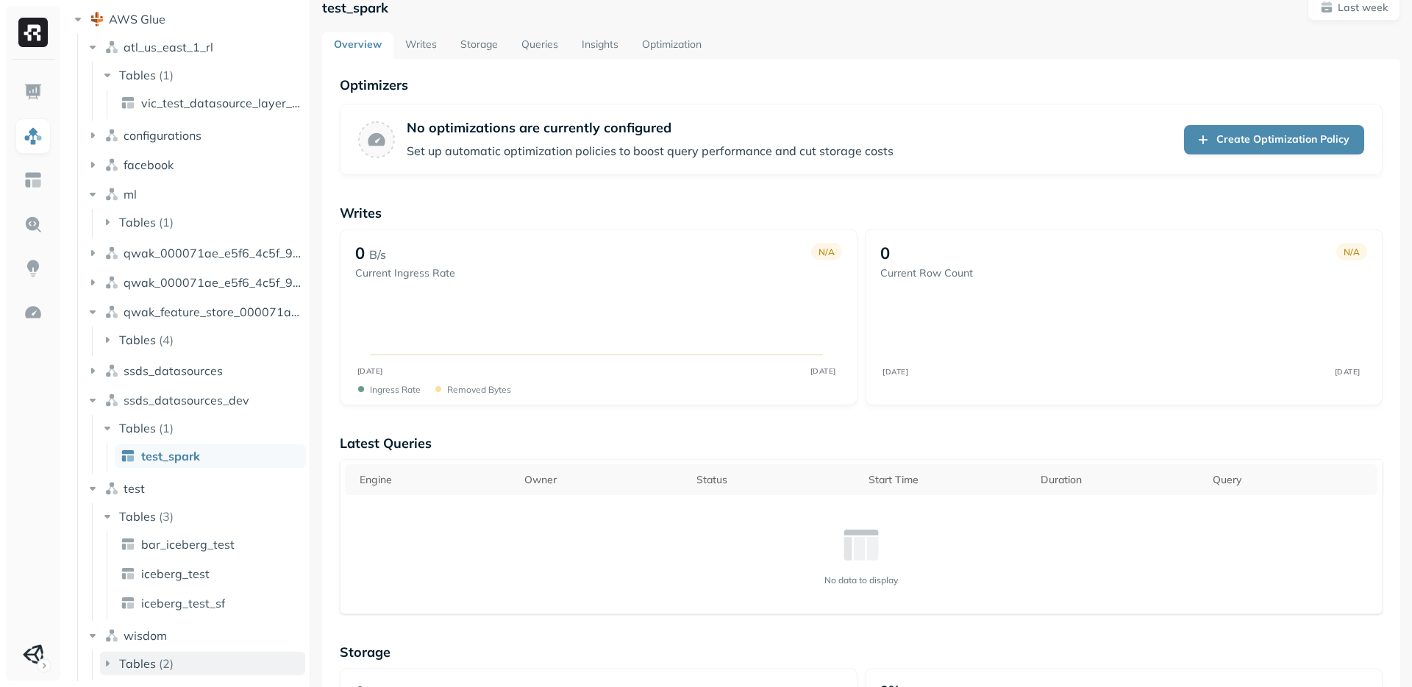
click at [113, 660] on icon "button" at bounding box center [107, 663] width 15 height 15
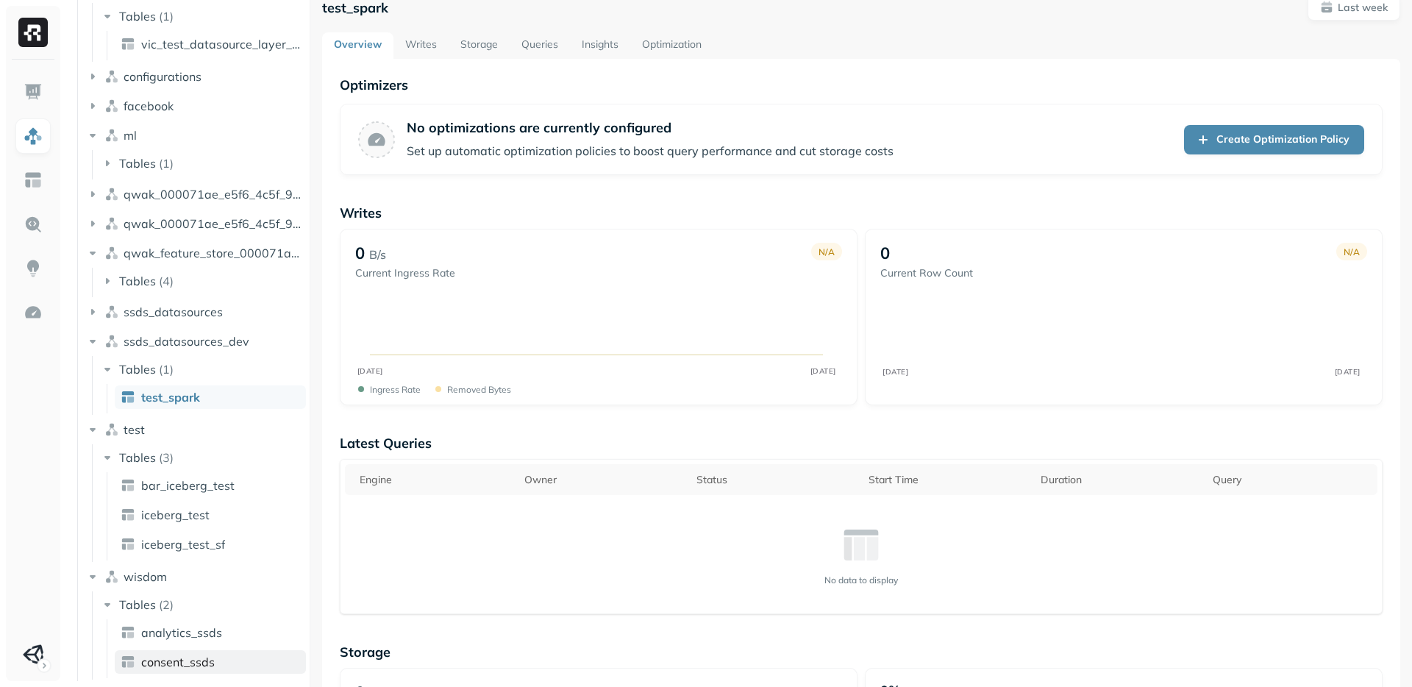
click at [177, 662] on span "consent_ssds" at bounding box center [178, 661] width 74 height 15
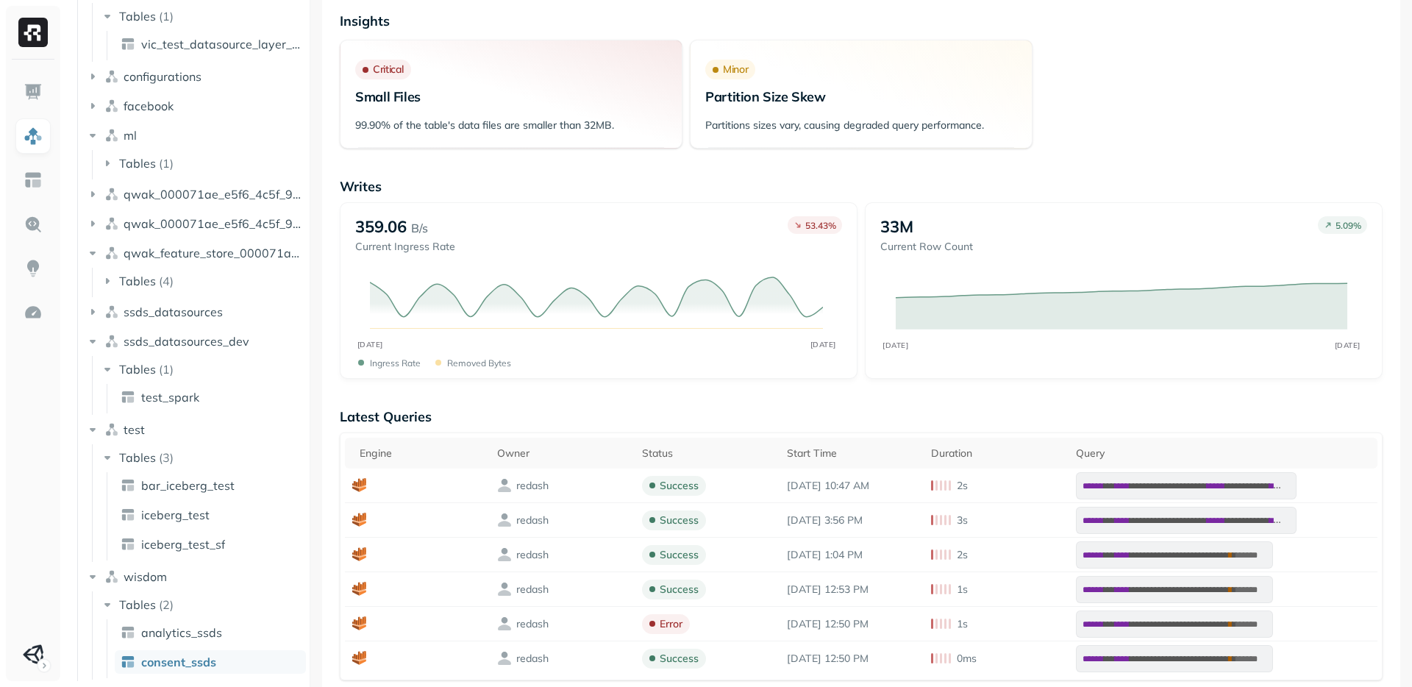
scroll to position [221, 0]
